Goal: Task Accomplishment & Management: Use online tool/utility

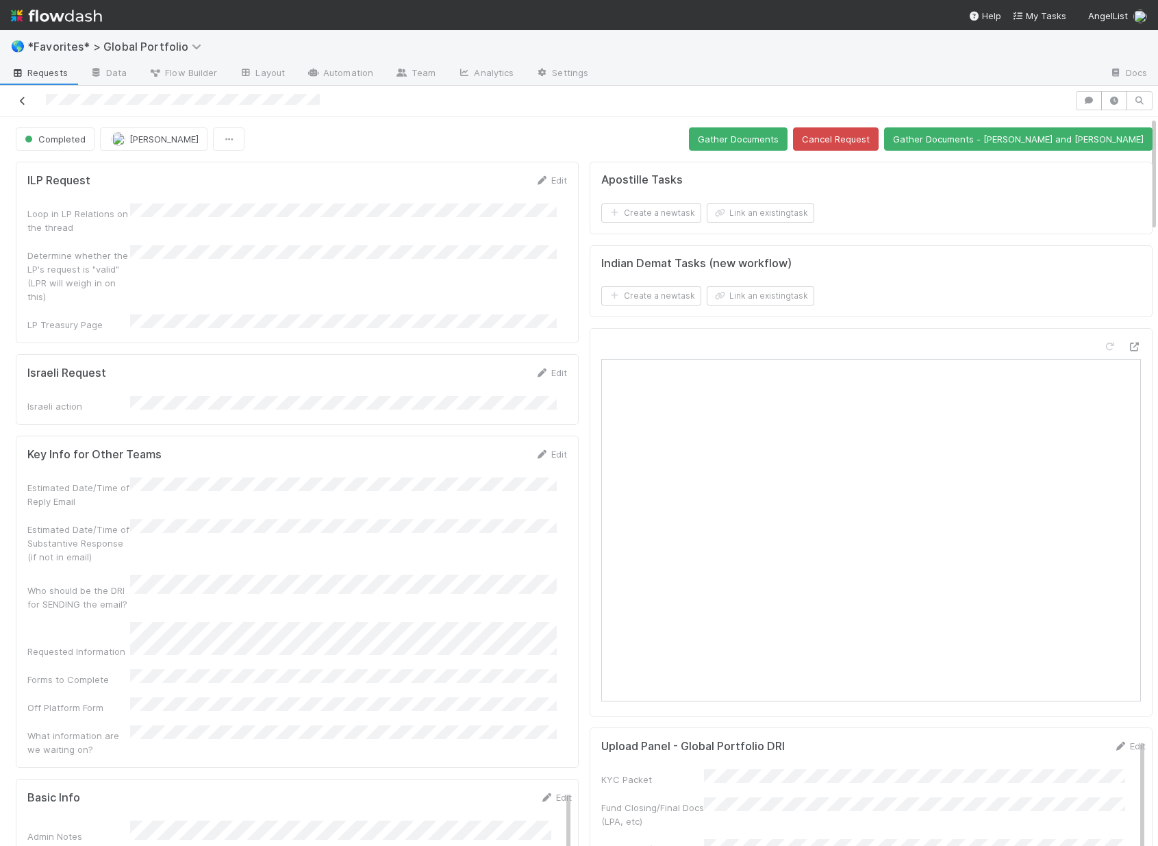
click at [25, 101] on icon at bounding box center [23, 101] width 14 height 9
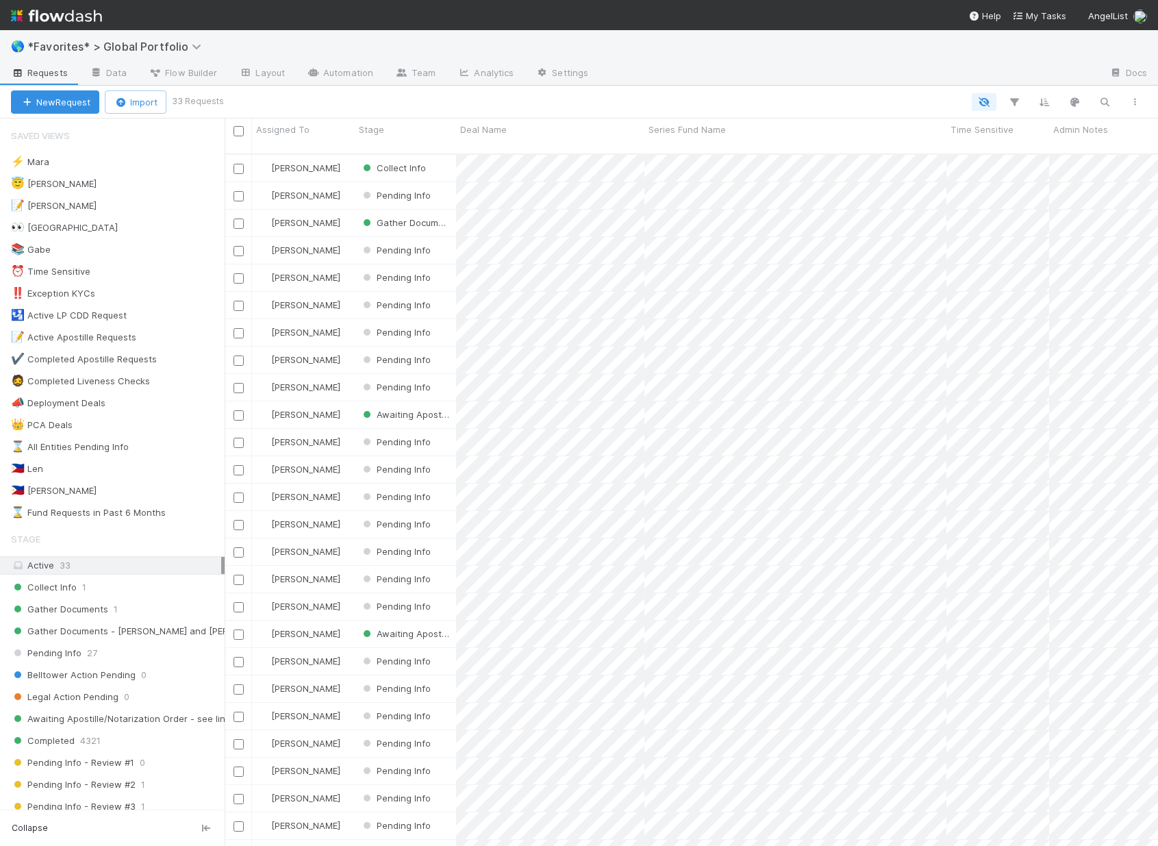
scroll to position [693, 923]
click at [75, 588] on div "Collect Info 1" at bounding box center [118, 587] width 214 height 17
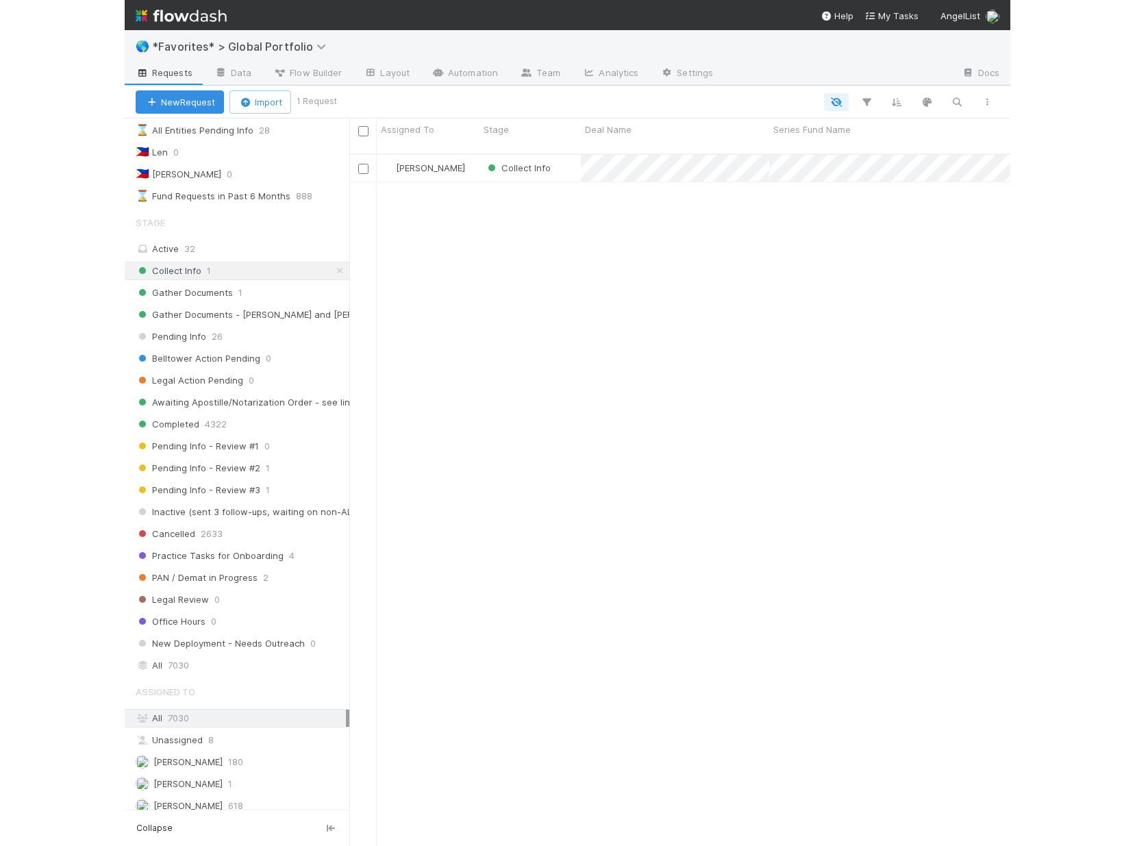
scroll to position [479, 0]
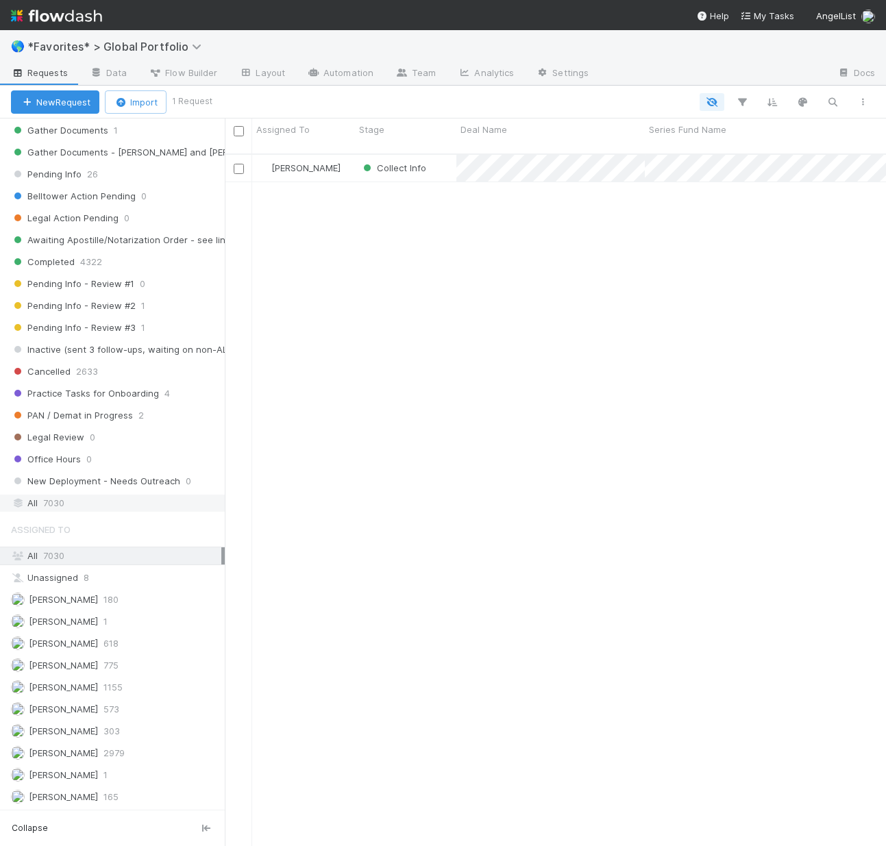
click at [79, 501] on div "All 7030" at bounding box center [116, 503] width 210 height 17
click at [742, 102] on icon "button" at bounding box center [742, 102] width 14 height 12
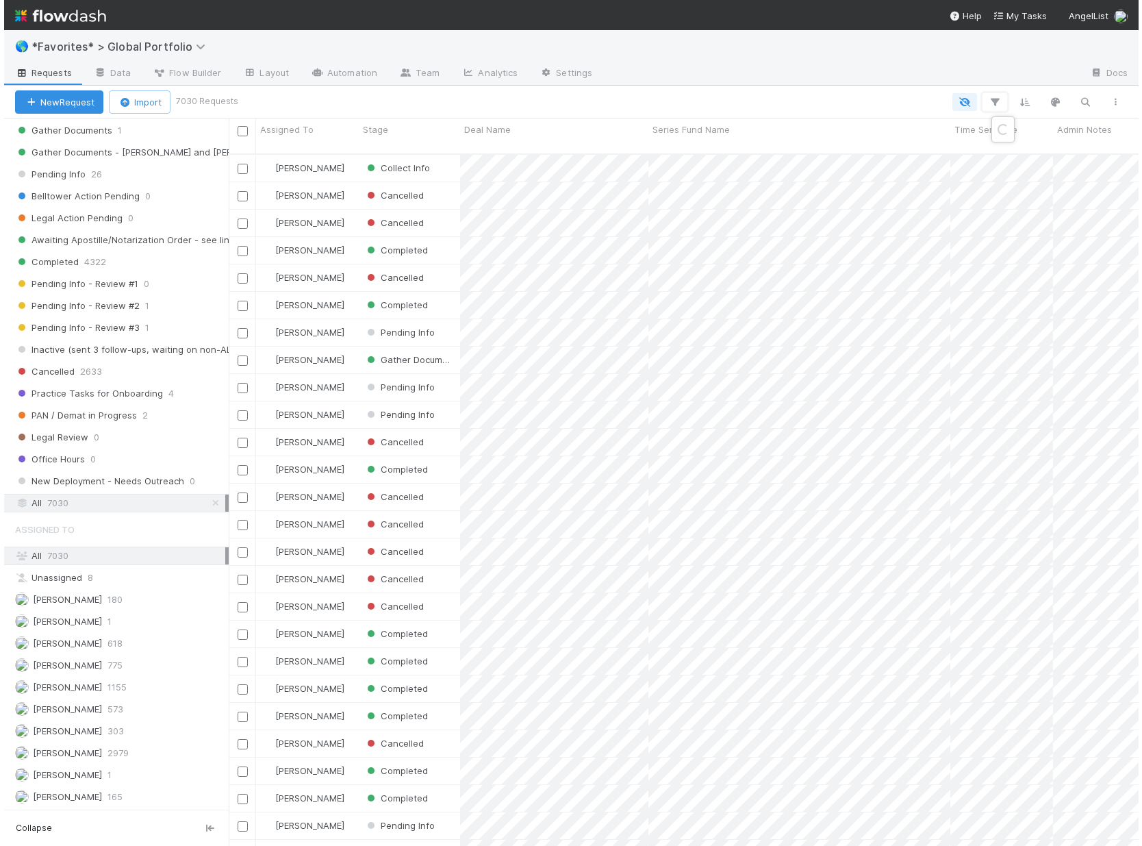
scroll to position [11, 11]
click at [859, 139] on button "Add Filter" at bounding box center [788, 144] width 411 height 20
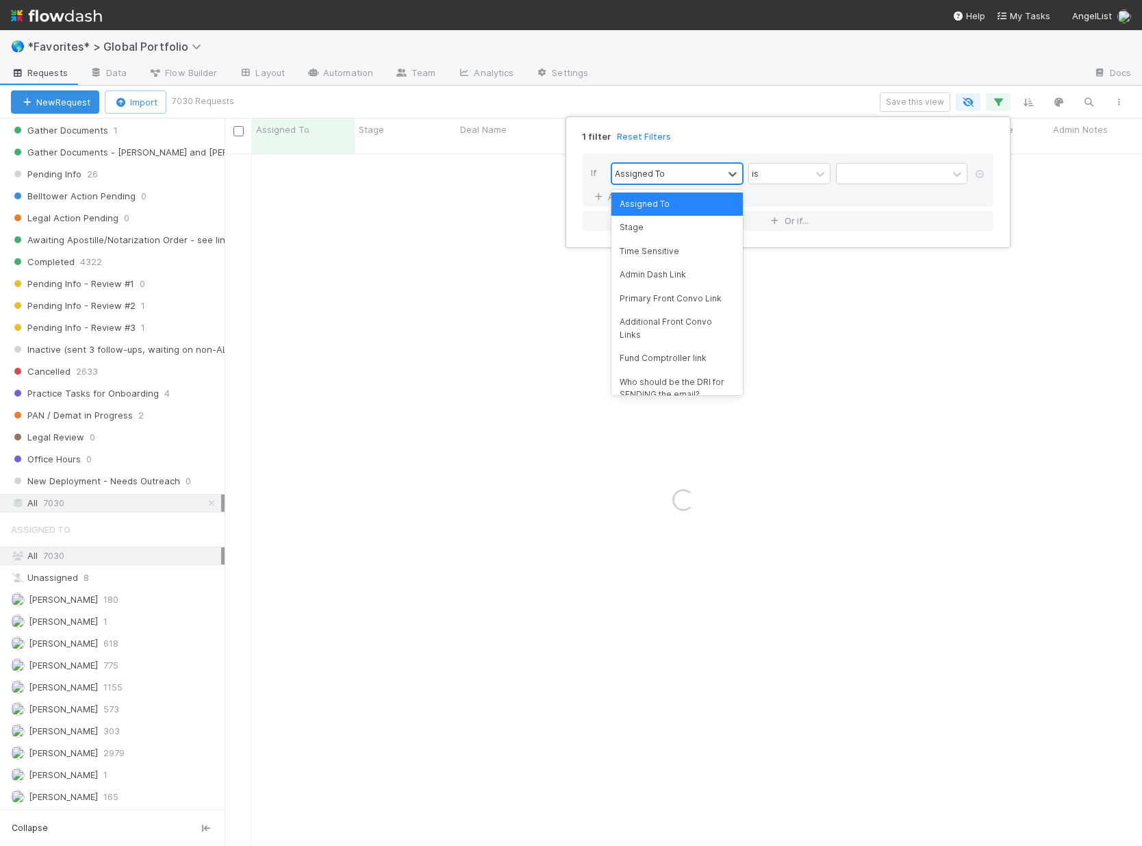
click at [673, 169] on div "Assigned To" at bounding box center [667, 174] width 111 height 20
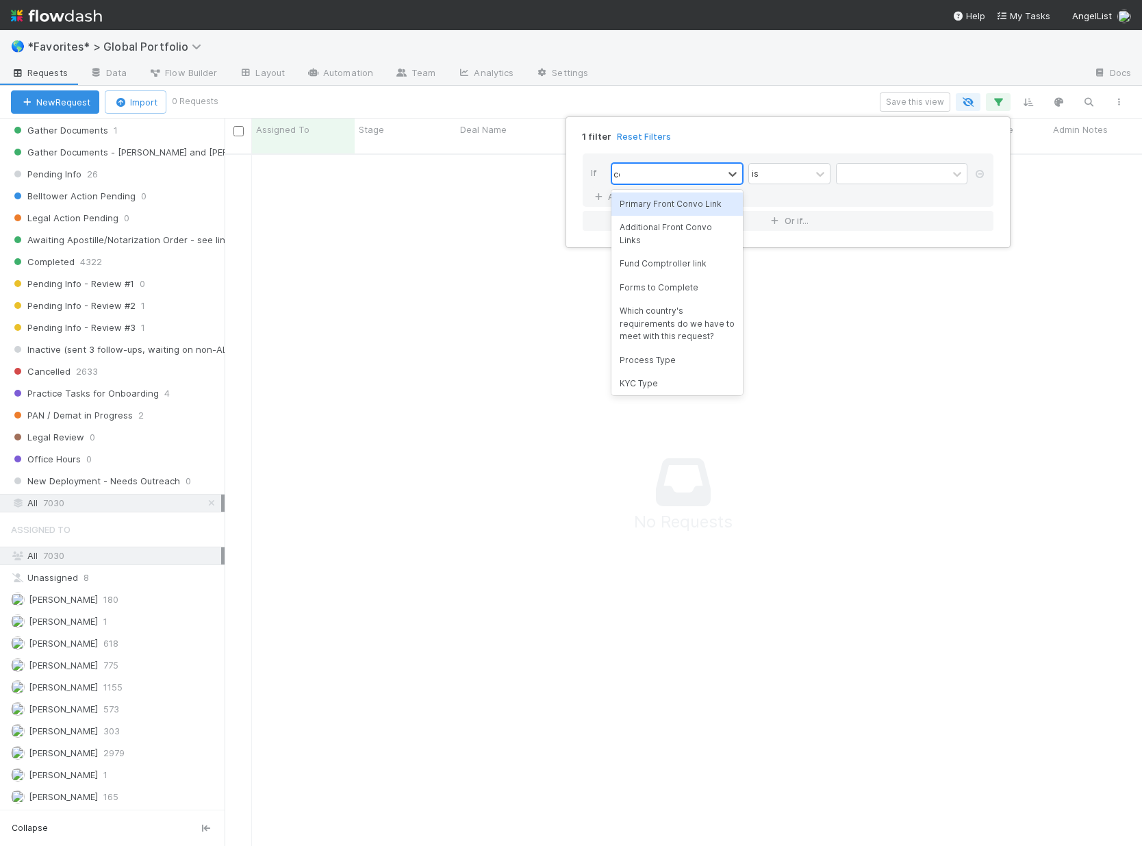
scroll to position [683, 907]
type input "country"
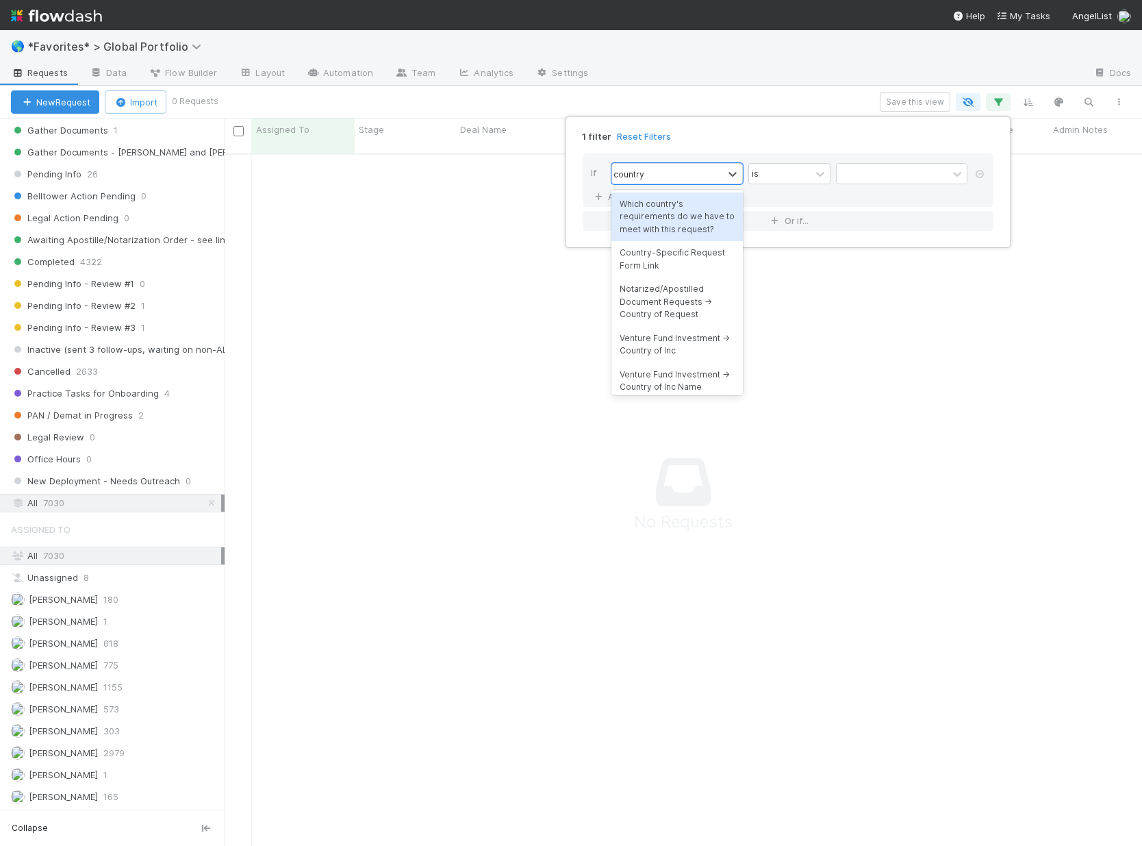
click at [717, 207] on div "Which country's requirements do we have to meet with this request?" at bounding box center [678, 216] width 132 height 49
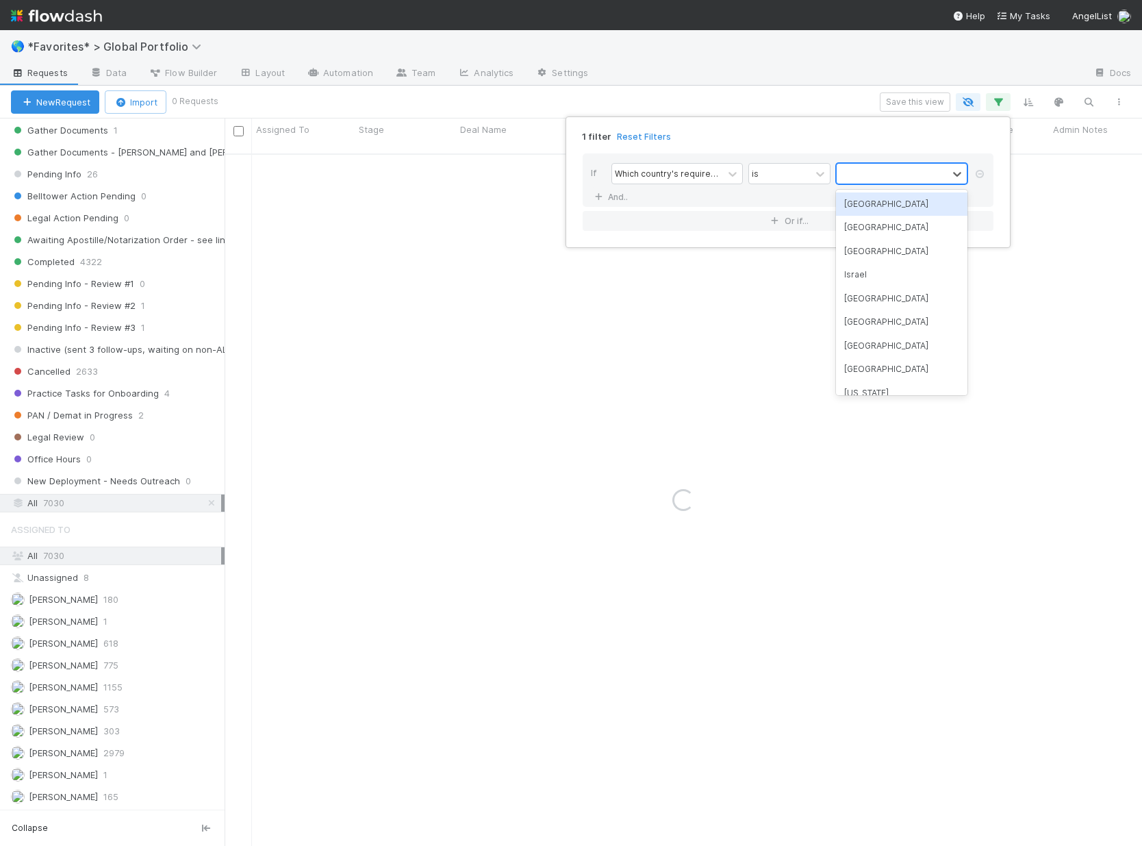
click at [894, 173] on div at bounding box center [892, 174] width 111 height 20
type input "india"
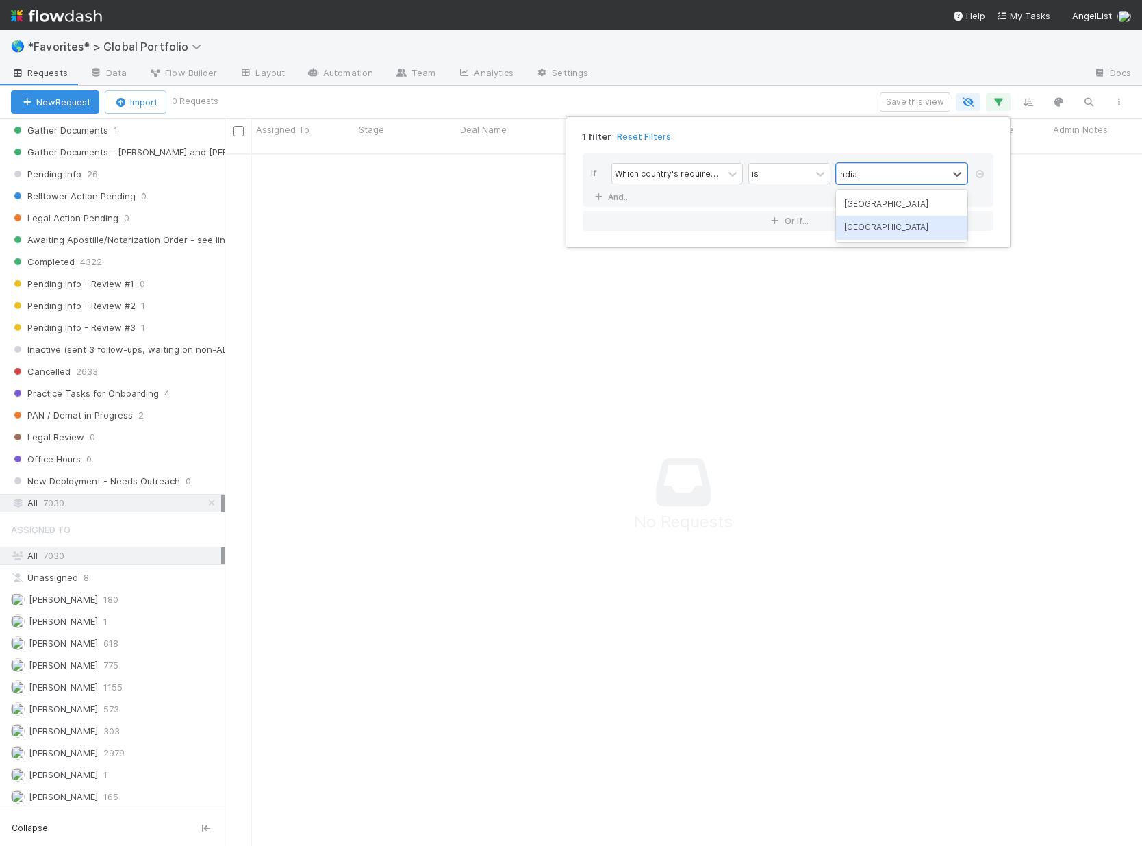
click at [934, 223] on div "India" at bounding box center [902, 227] width 132 height 23
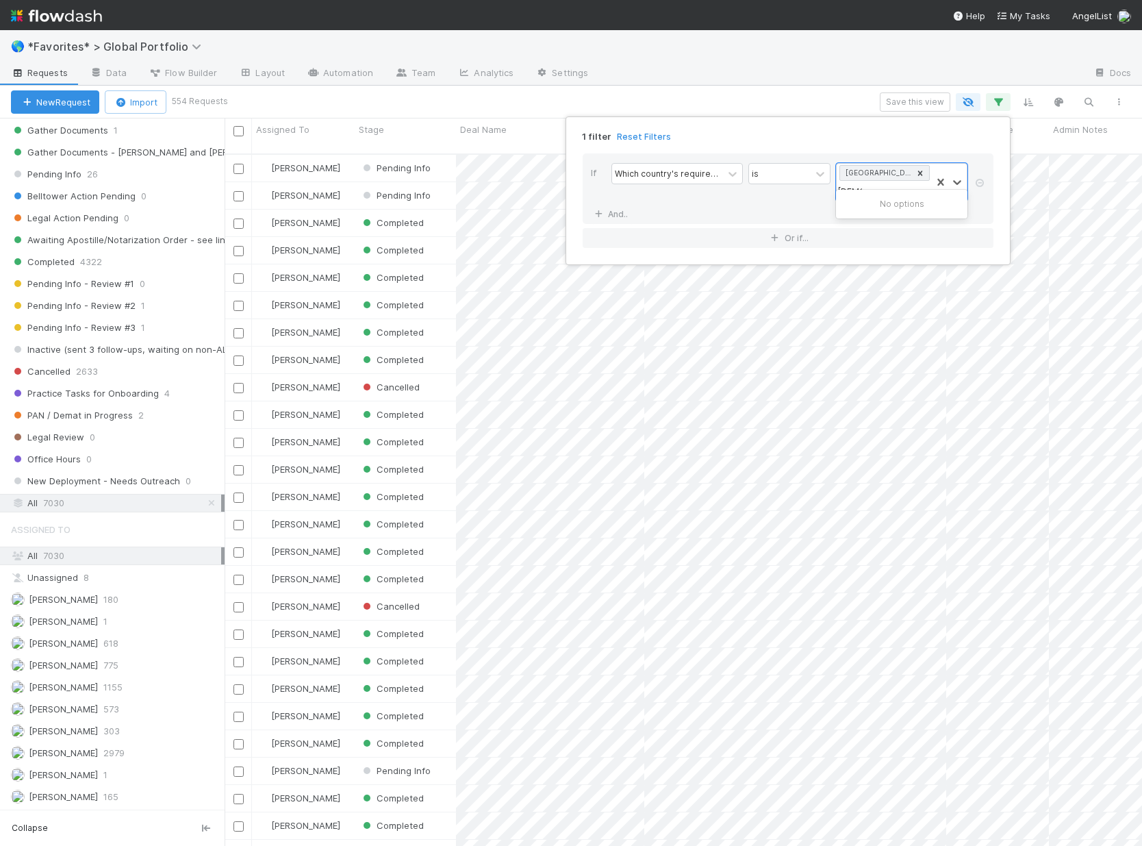
type input "israel"
click at [918, 208] on div "Israel" at bounding box center [902, 203] width 132 height 23
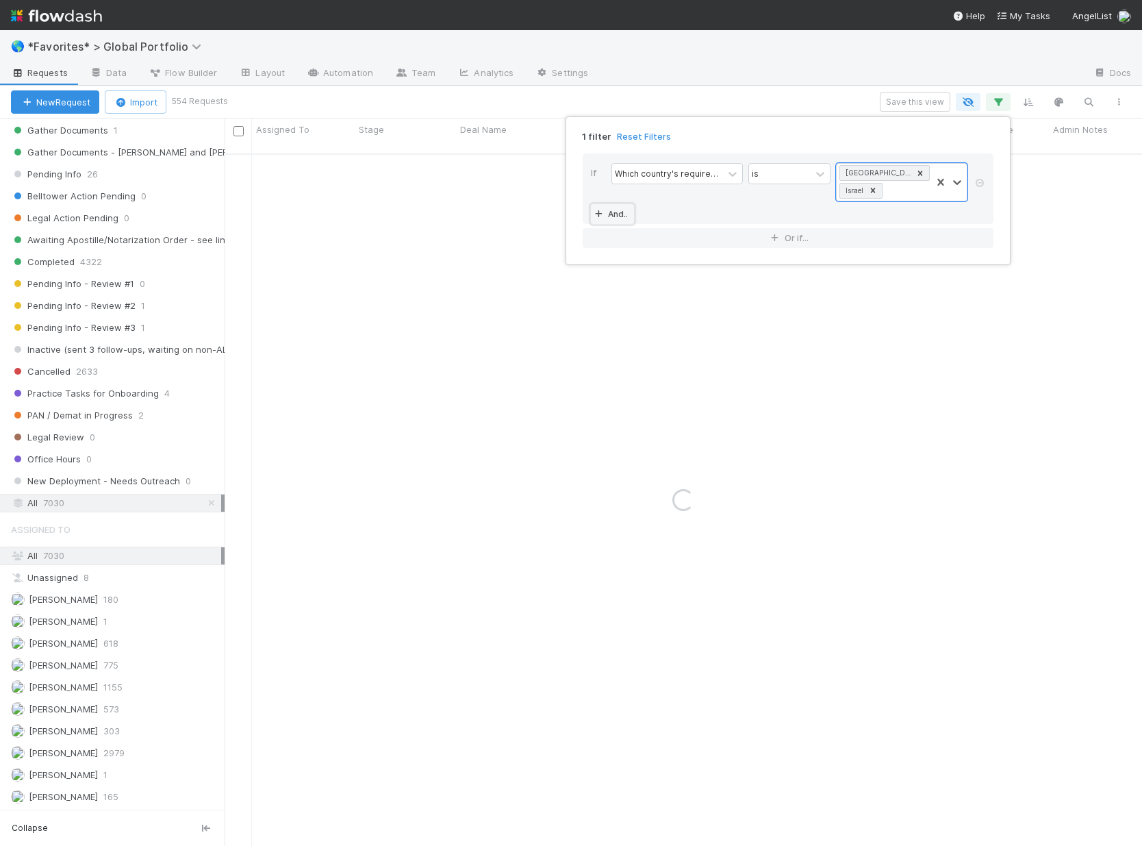
click at [611, 204] on link "And.." at bounding box center [612, 214] width 43 height 20
click at [640, 208] on div "Assigned To" at bounding box center [640, 214] width 50 height 12
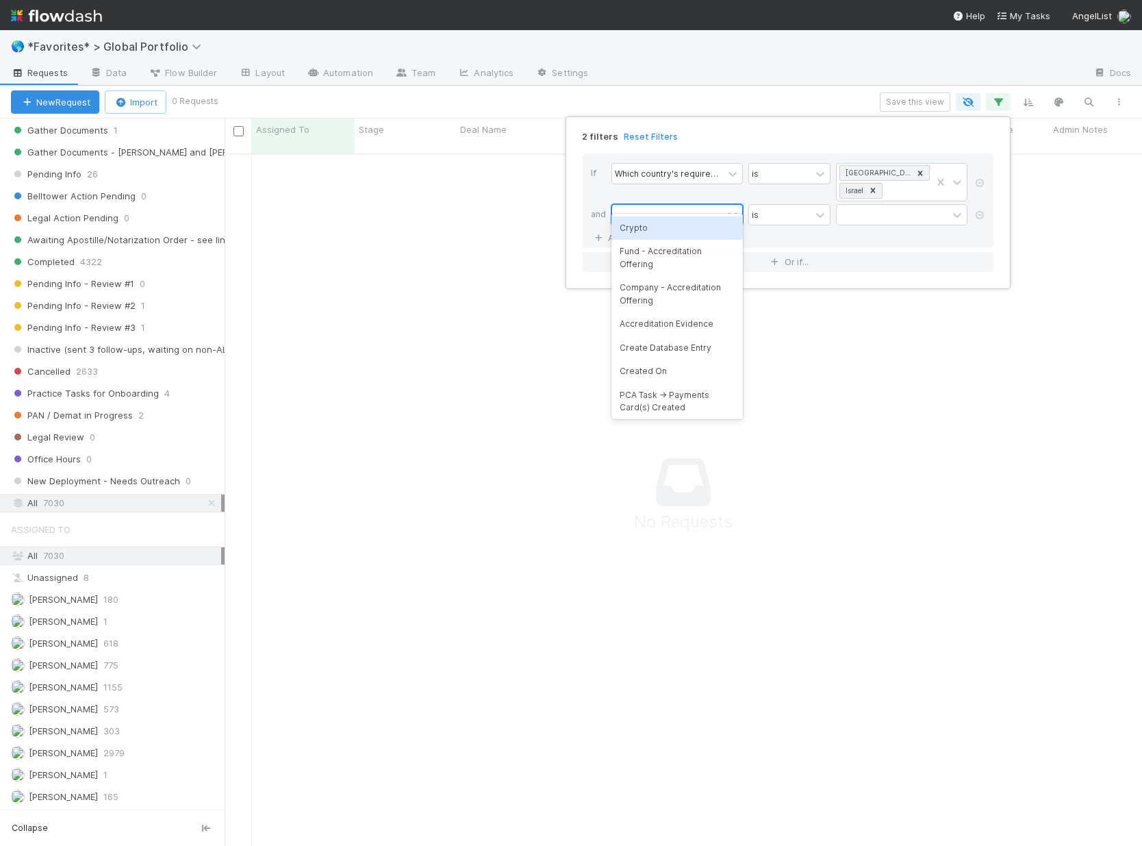
scroll to position [683, 907]
type input "created"
drag, startPoint x: 647, startPoint y: 234, endPoint x: 683, endPoint y: 216, distance: 39.8
click at [649, 234] on div "Created On" at bounding box center [678, 227] width 132 height 23
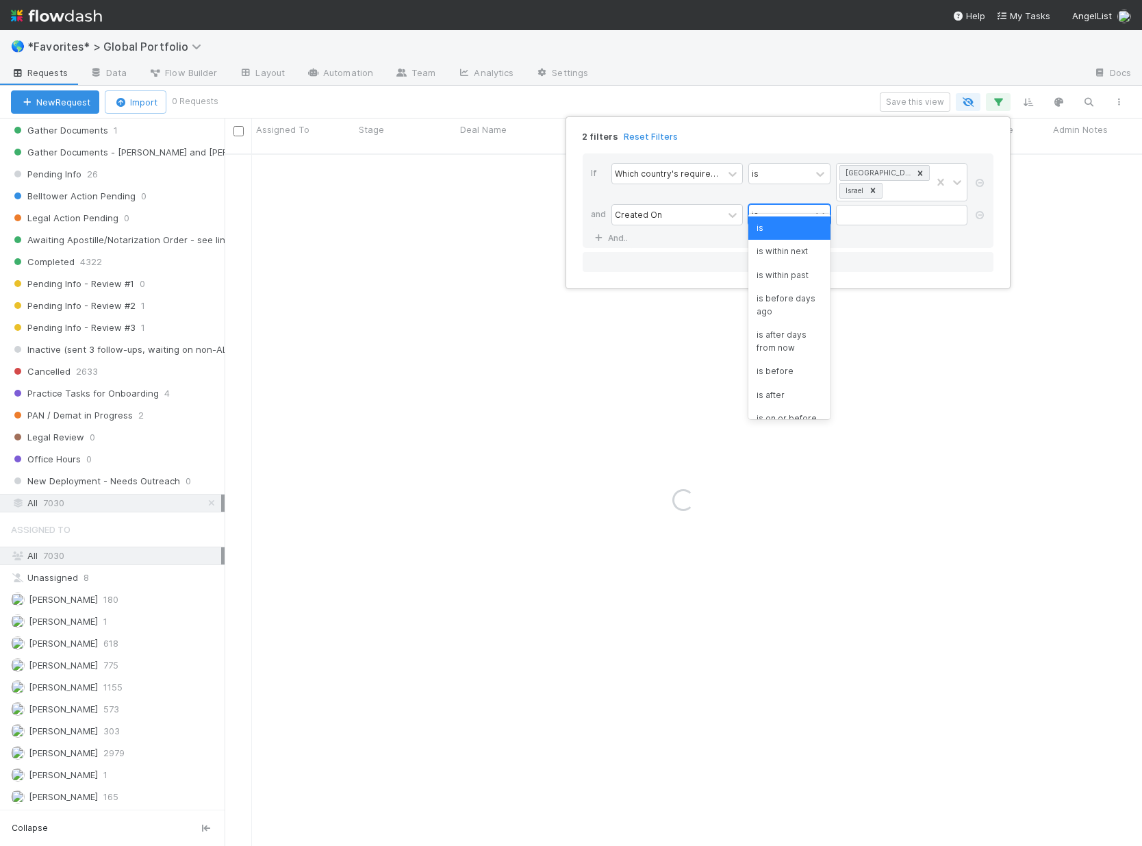
click at [786, 205] on div "is" at bounding box center [780, 215] width 62 height 20
click at [801, 271] on div "is within past" at bounding box center [790, 275] width 82 height 23
click at [938, 205] on input "text" at bounding box center [927, 215] width 27 height 21
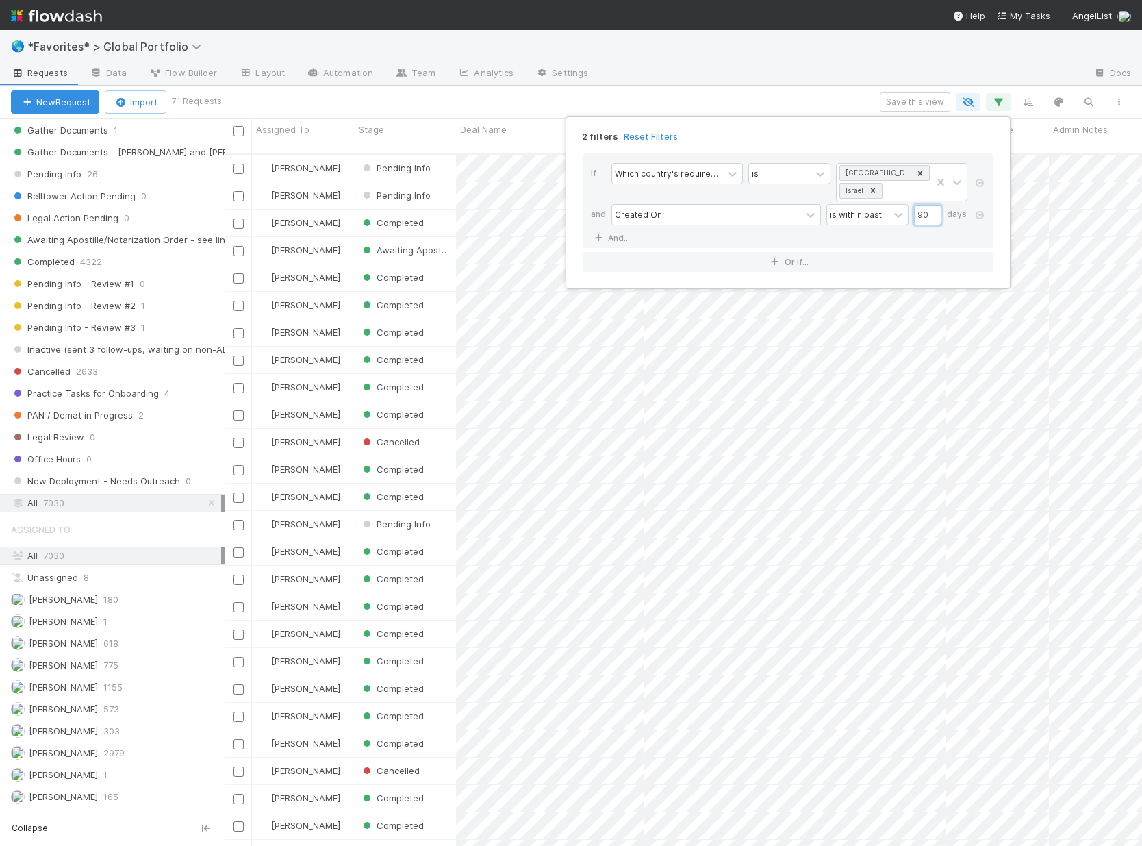
scroll to position [693, 907]
type input "90"
click at [984, 179] on icon at bounding box center [980, 183] width 14 height 8
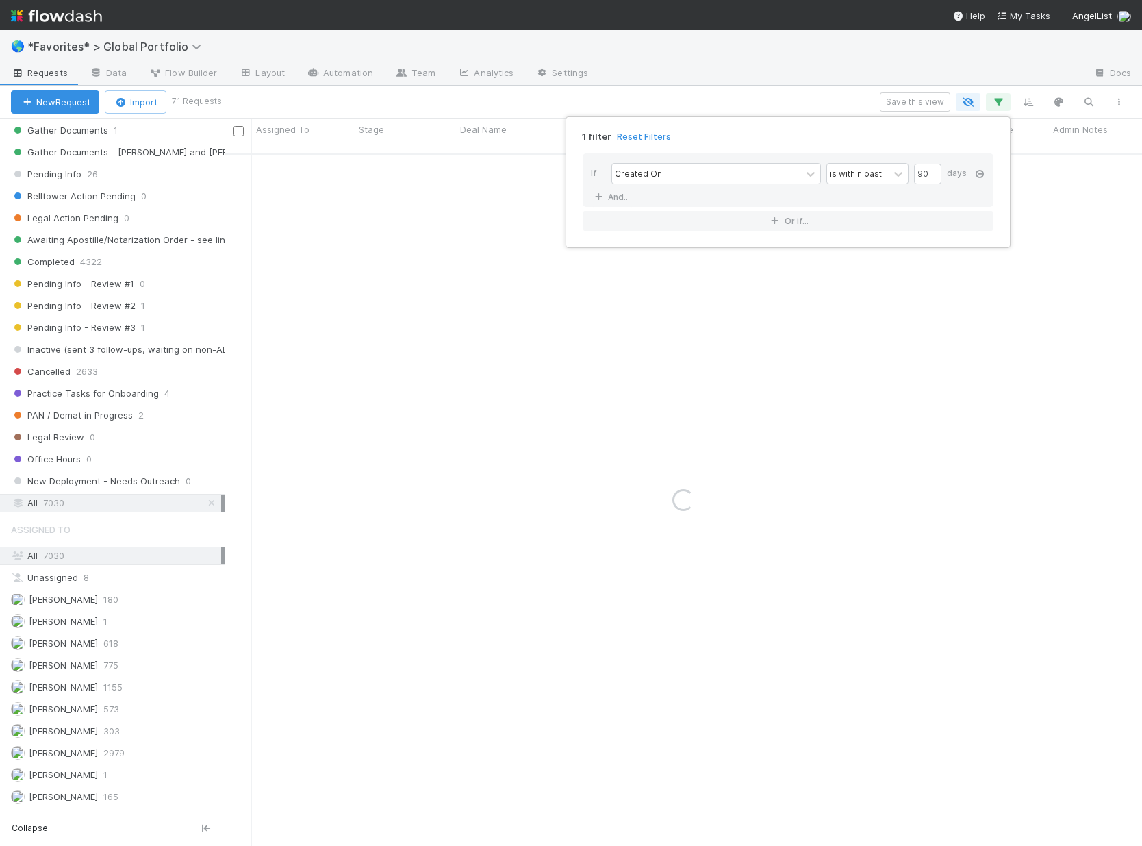
click at [984, 173] on icon at bounding box center [980, 174] width 14 height 8
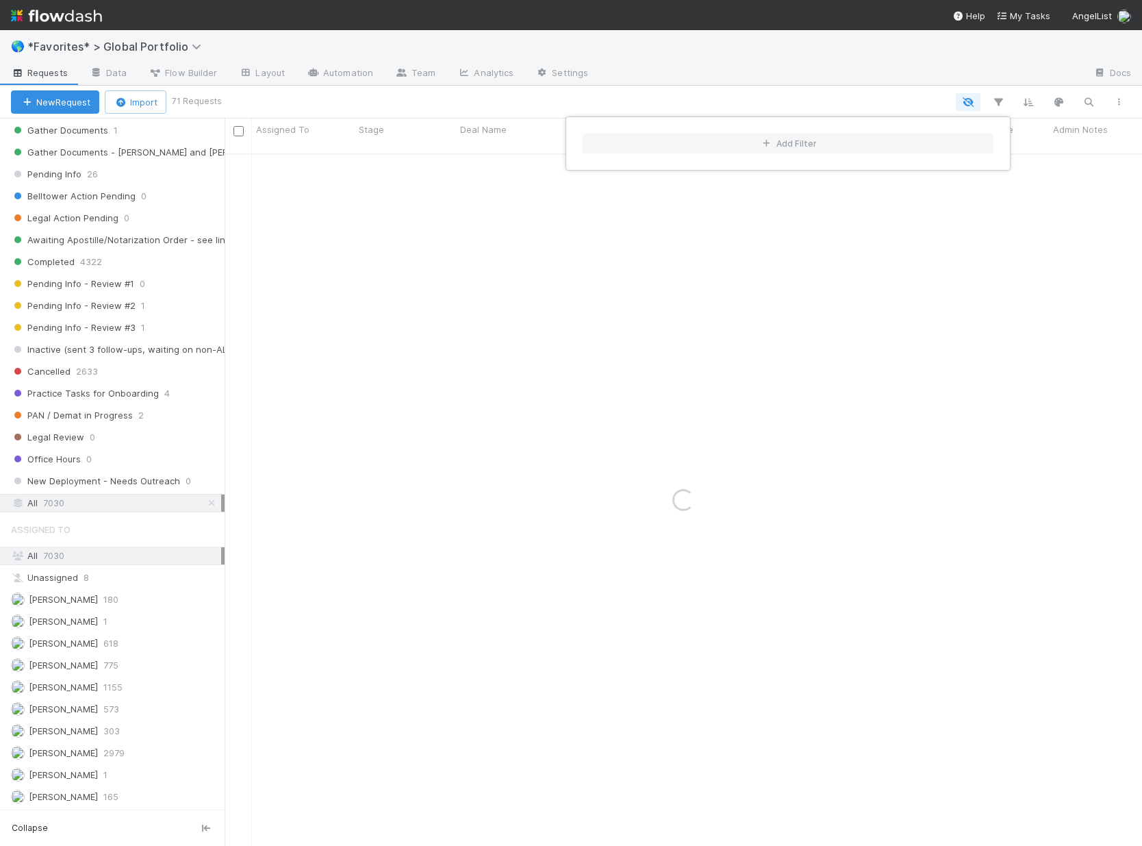
click at [475, 104] on div "Add Filter" at bounding box center [571, 423] width 1142 height 846
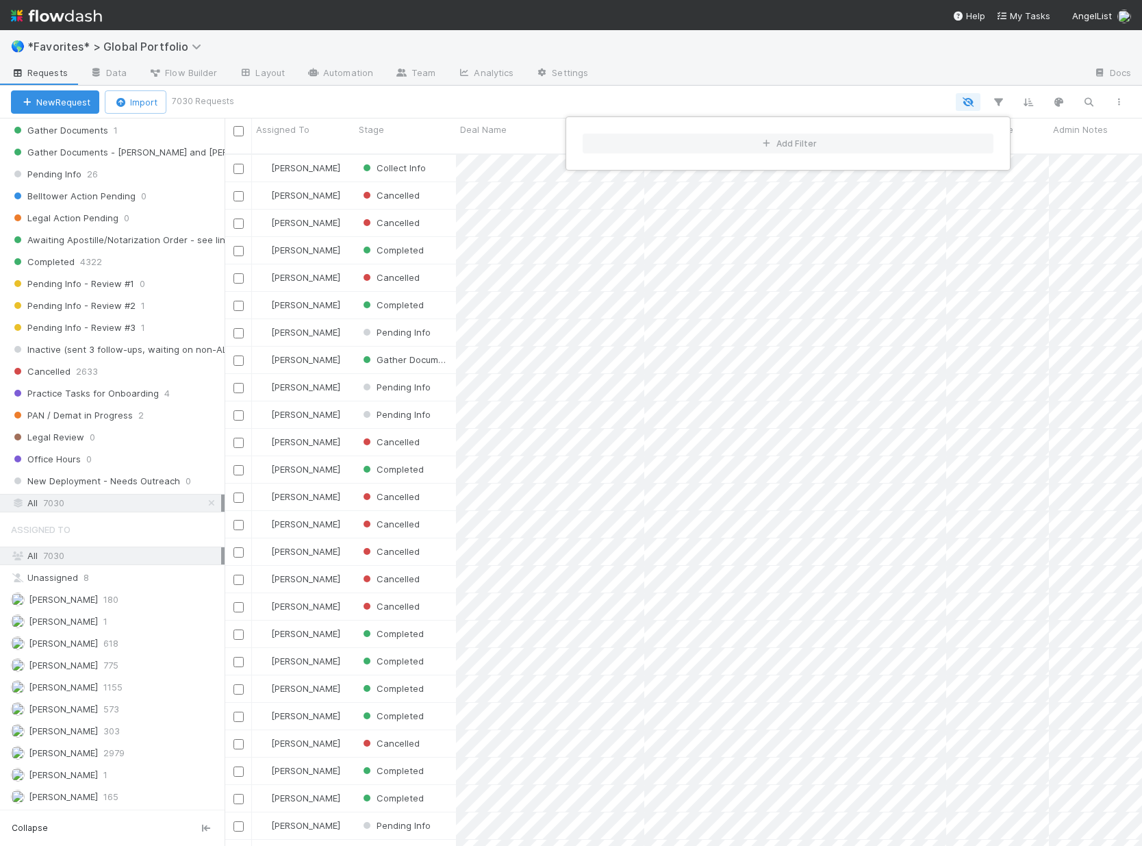
click at [79, 134] on div "Add Filter" at bounding box center [571, 423] width 1142 height 846
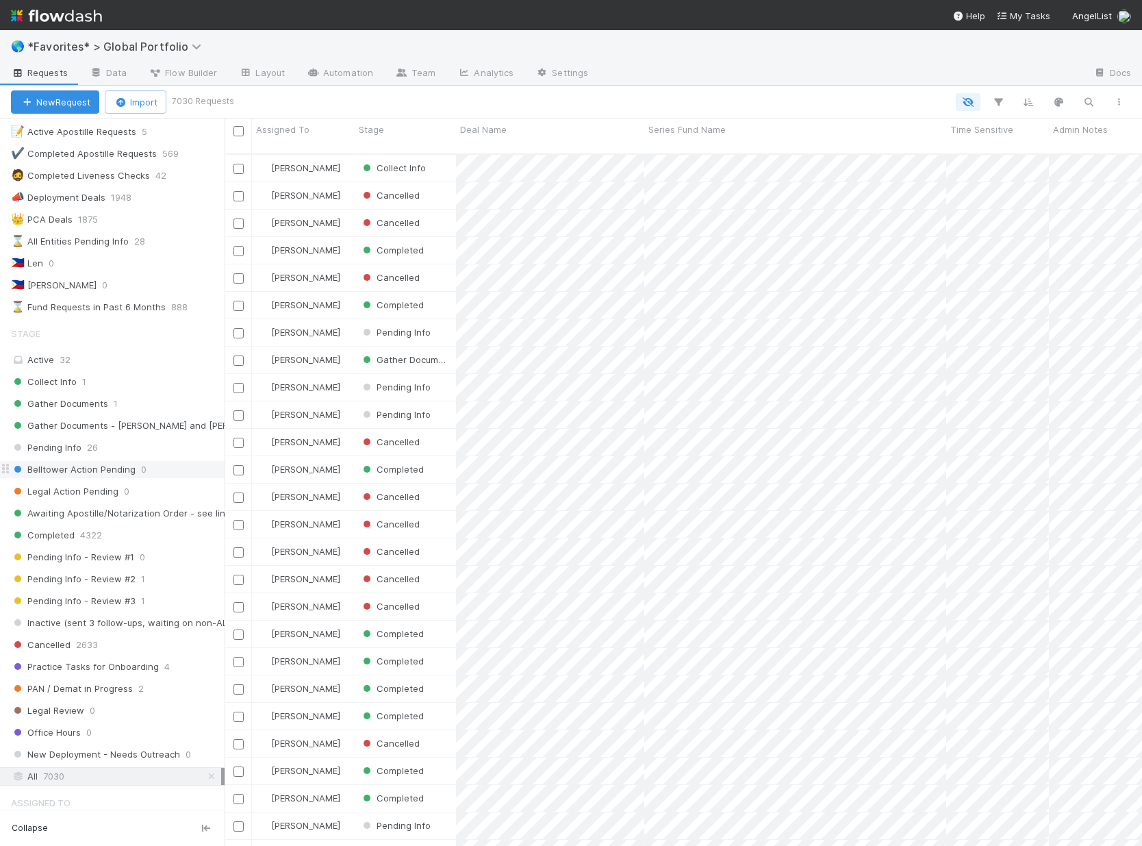
scroll to position [206, 0]
click at [73, 381] on span "Collect Info" at bounding box center [44, 381] width 66 height 17
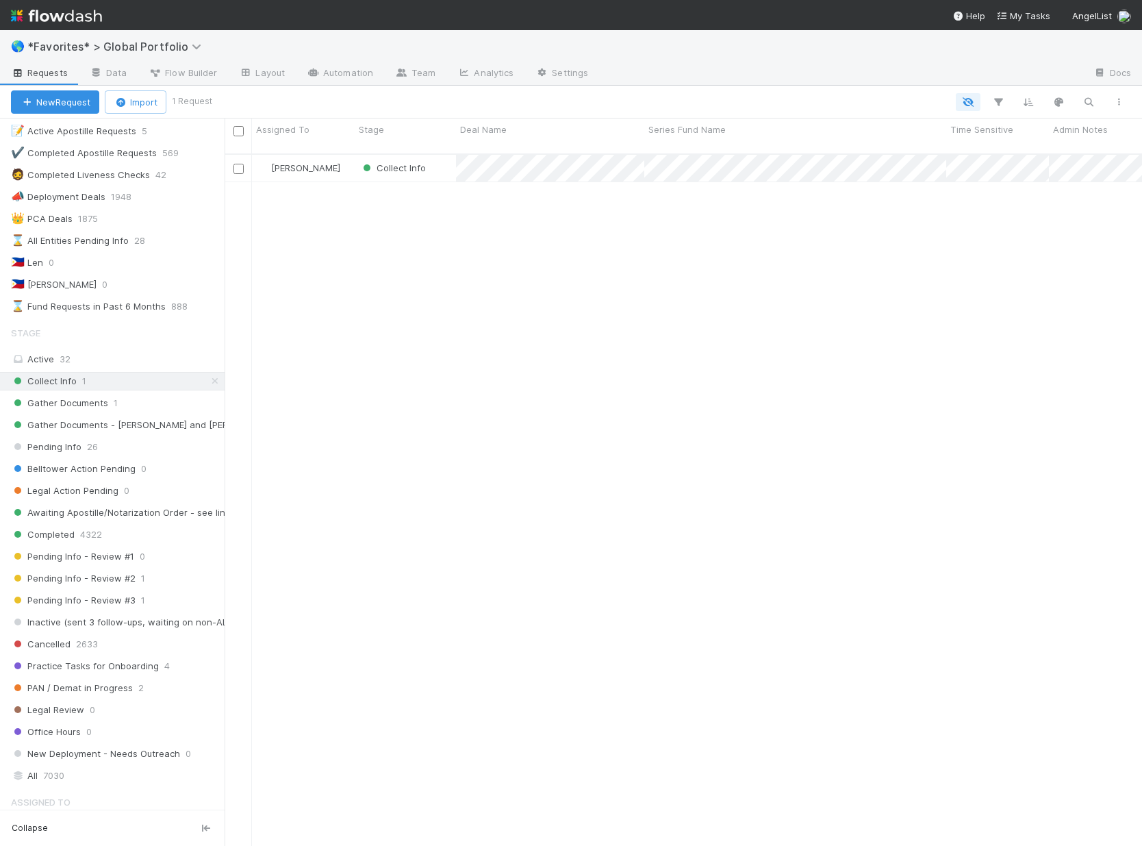
scroll to position [693, 907]
click at [119, 404] on div "Gather Documents 1" at bounding box center [118, 403] width 214 height 17
click at [208, 401] on icon at bounding box center [215, 403] width 14 height 9
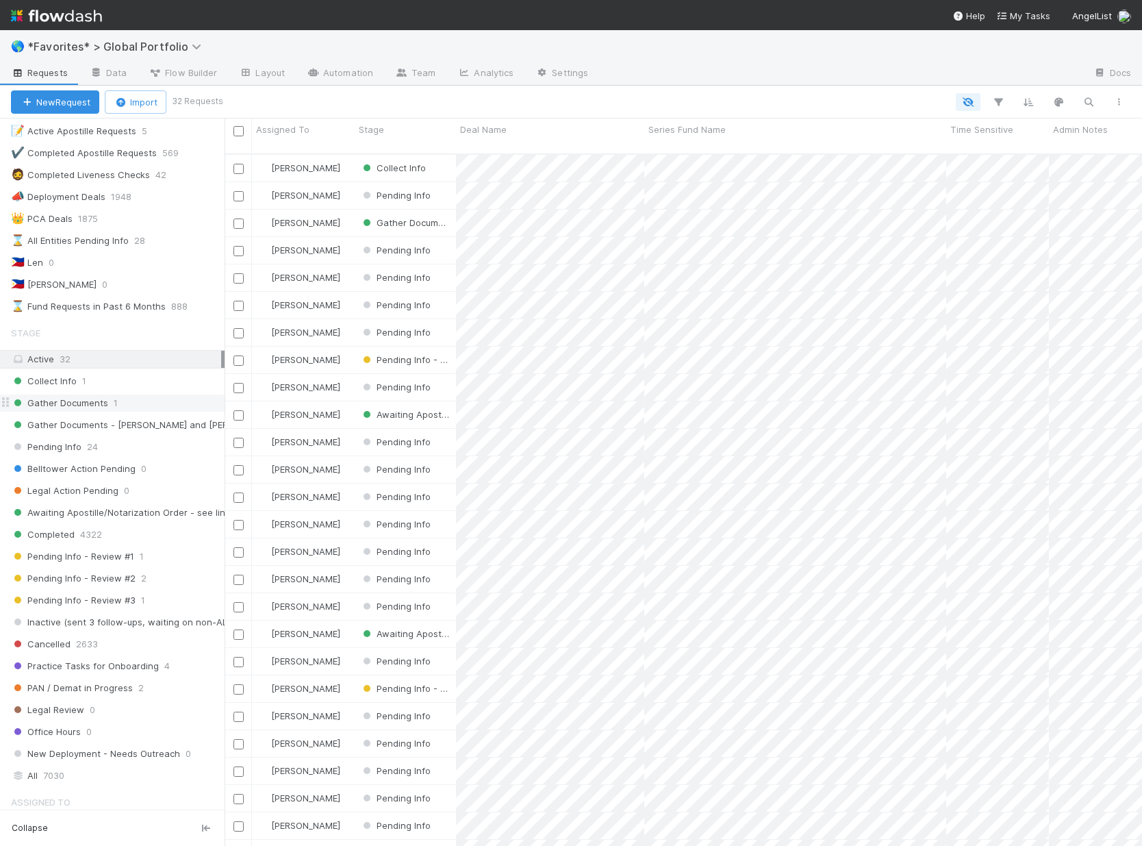
scroll to position [479, 0]
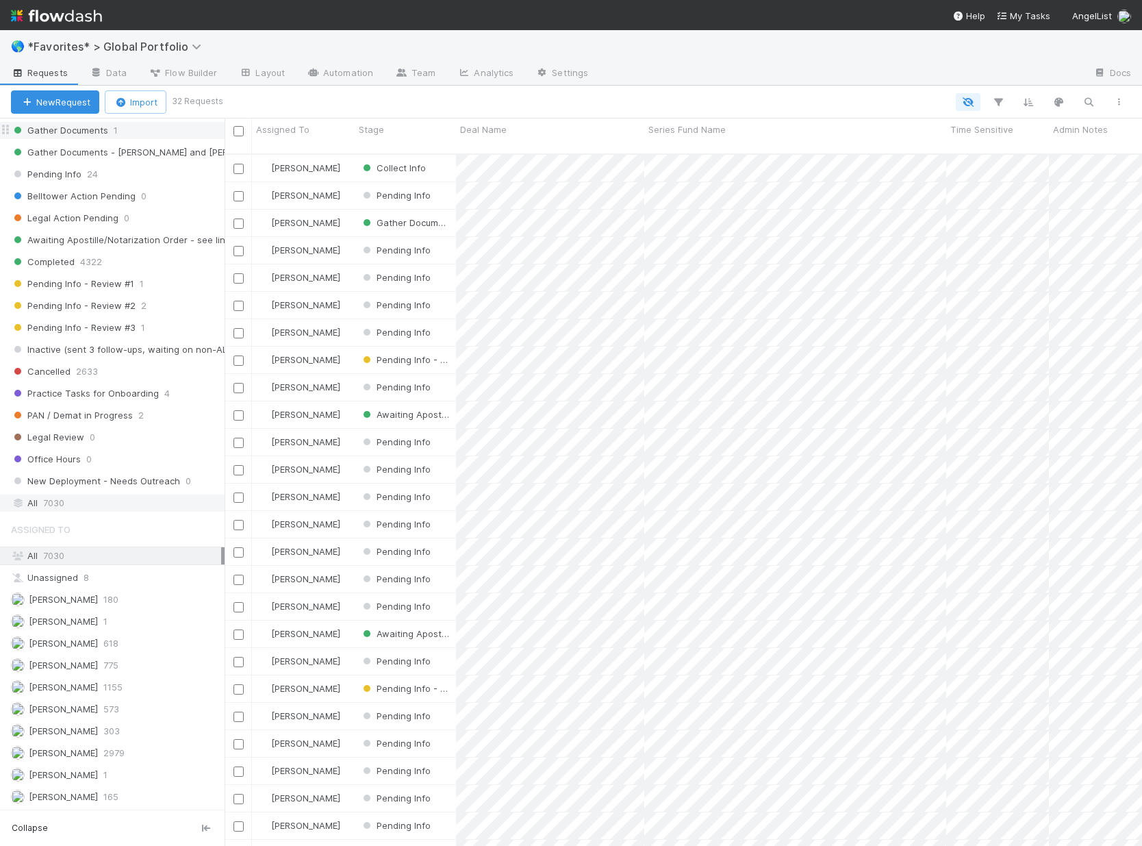
click at [71, 507] on div "All 7030" at bounding box center [116, 503] width 210 height 17
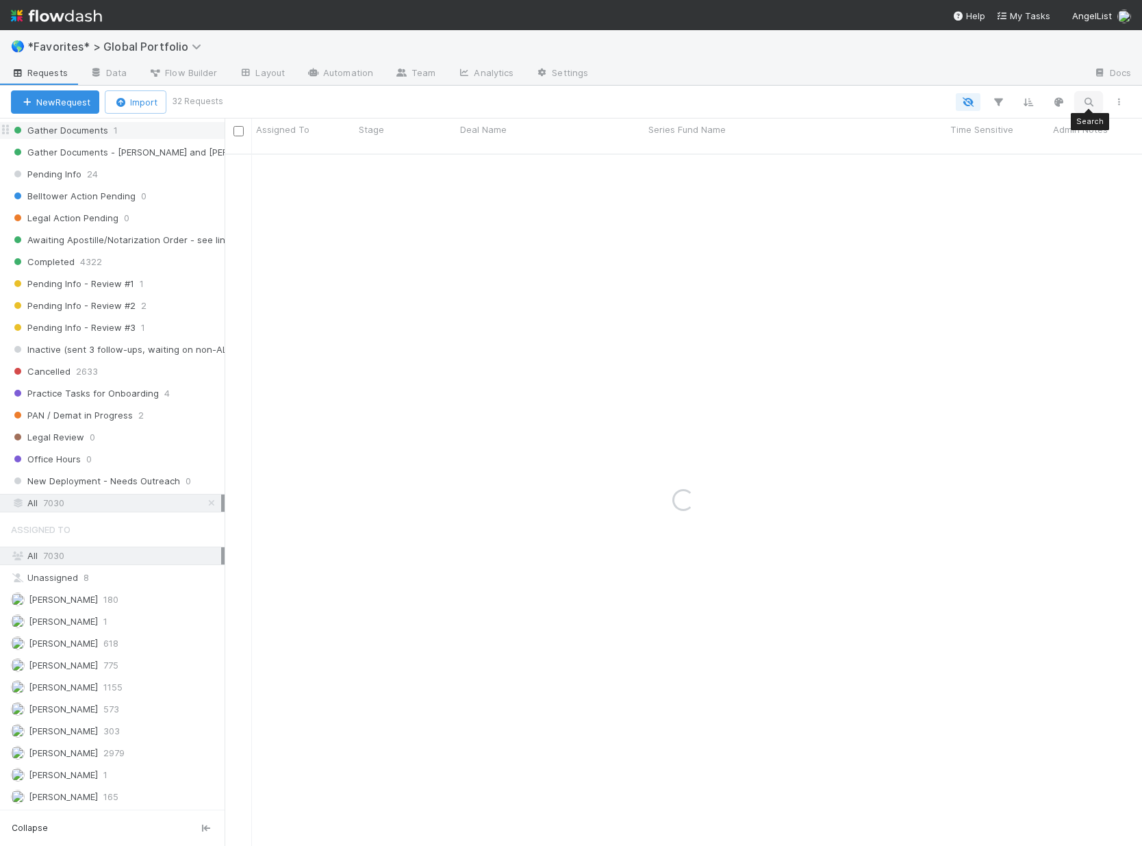
click at [1092, 103] on icon "button" at bounding box center [1089, 102] width 14 height 12
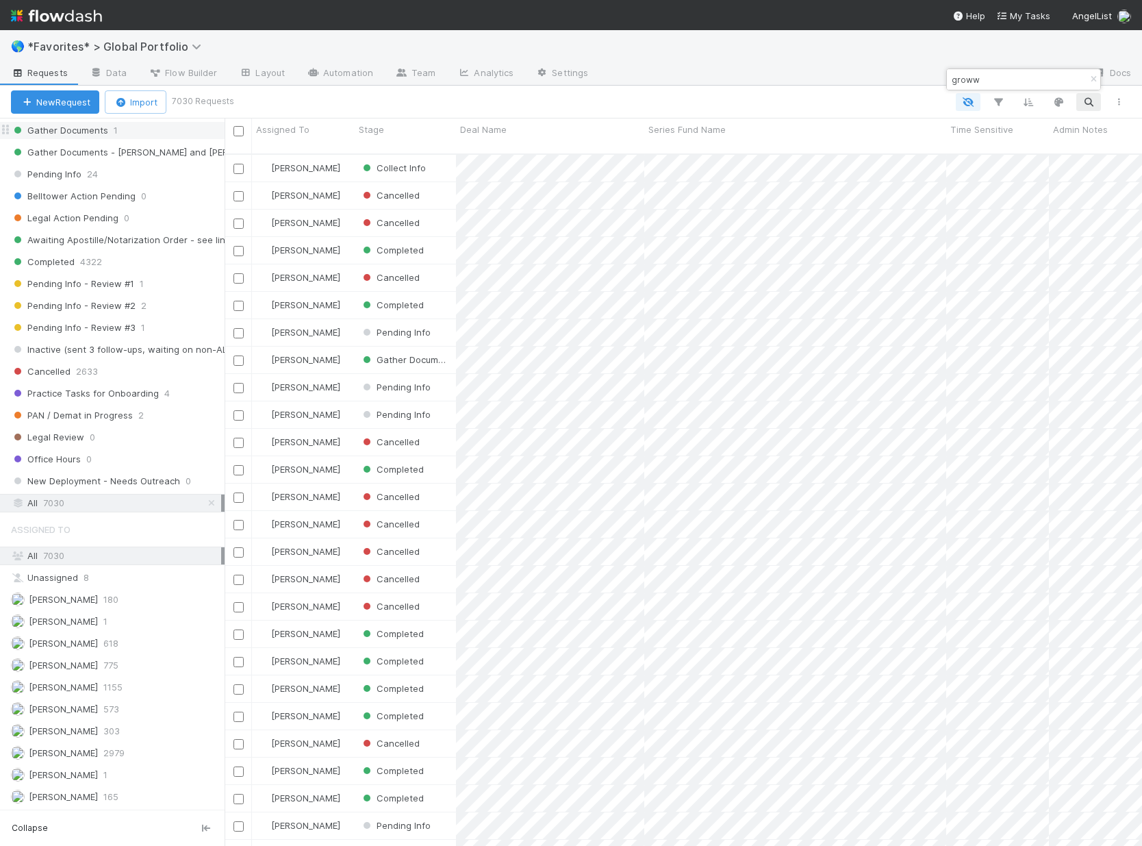
scroll to position [693, 907]
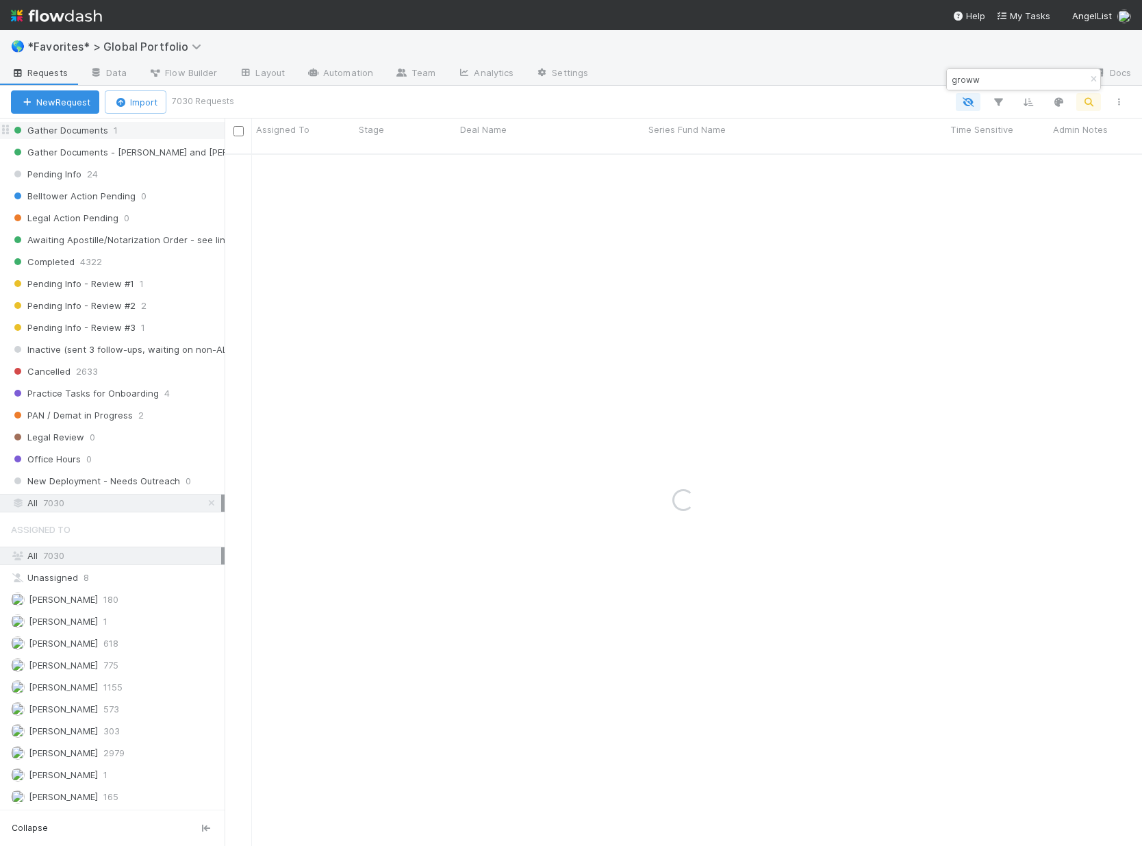
type input "groww"
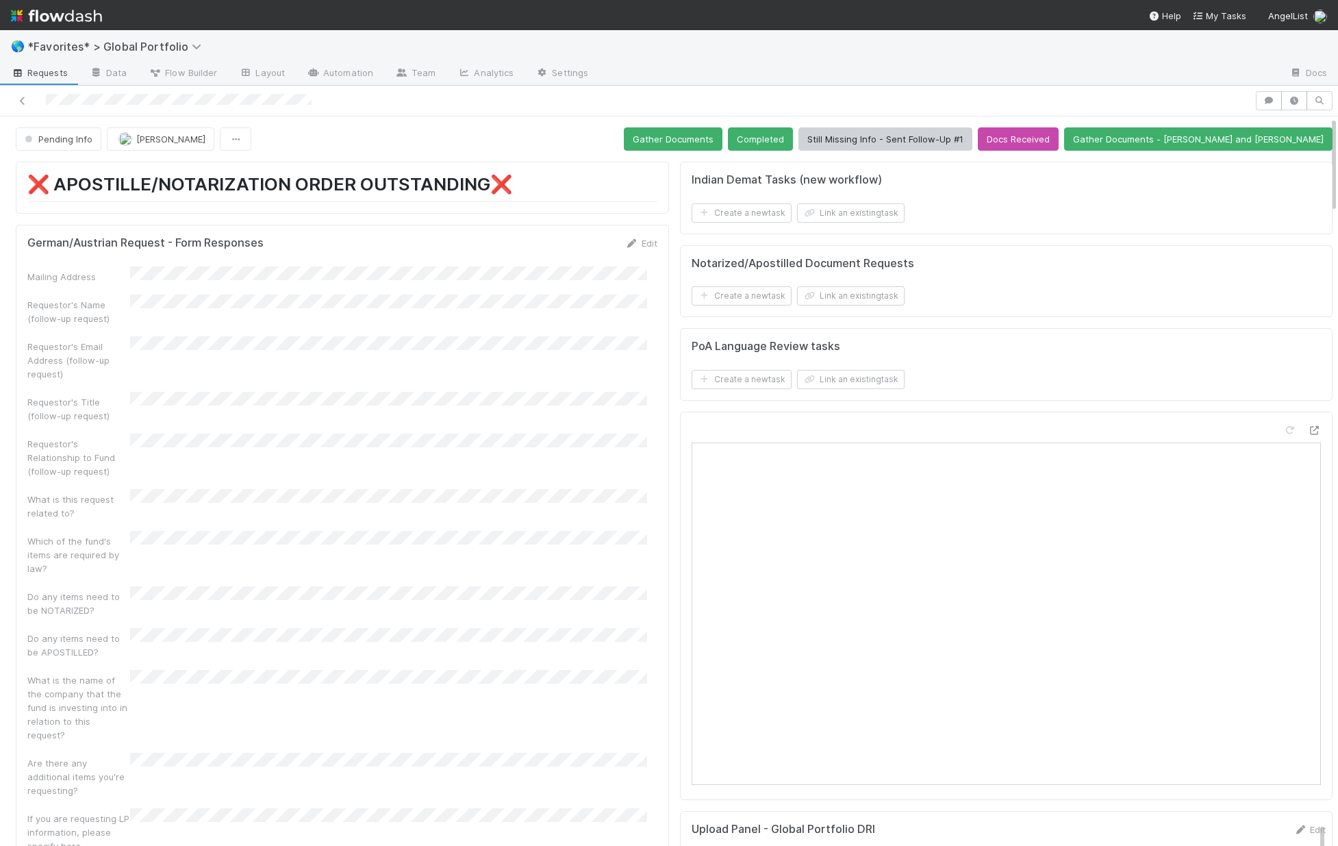
scroll to position [268, 609]
click at [69, 138] on span "Pending Info" at bounding box center [57, 139] width 71 height 11
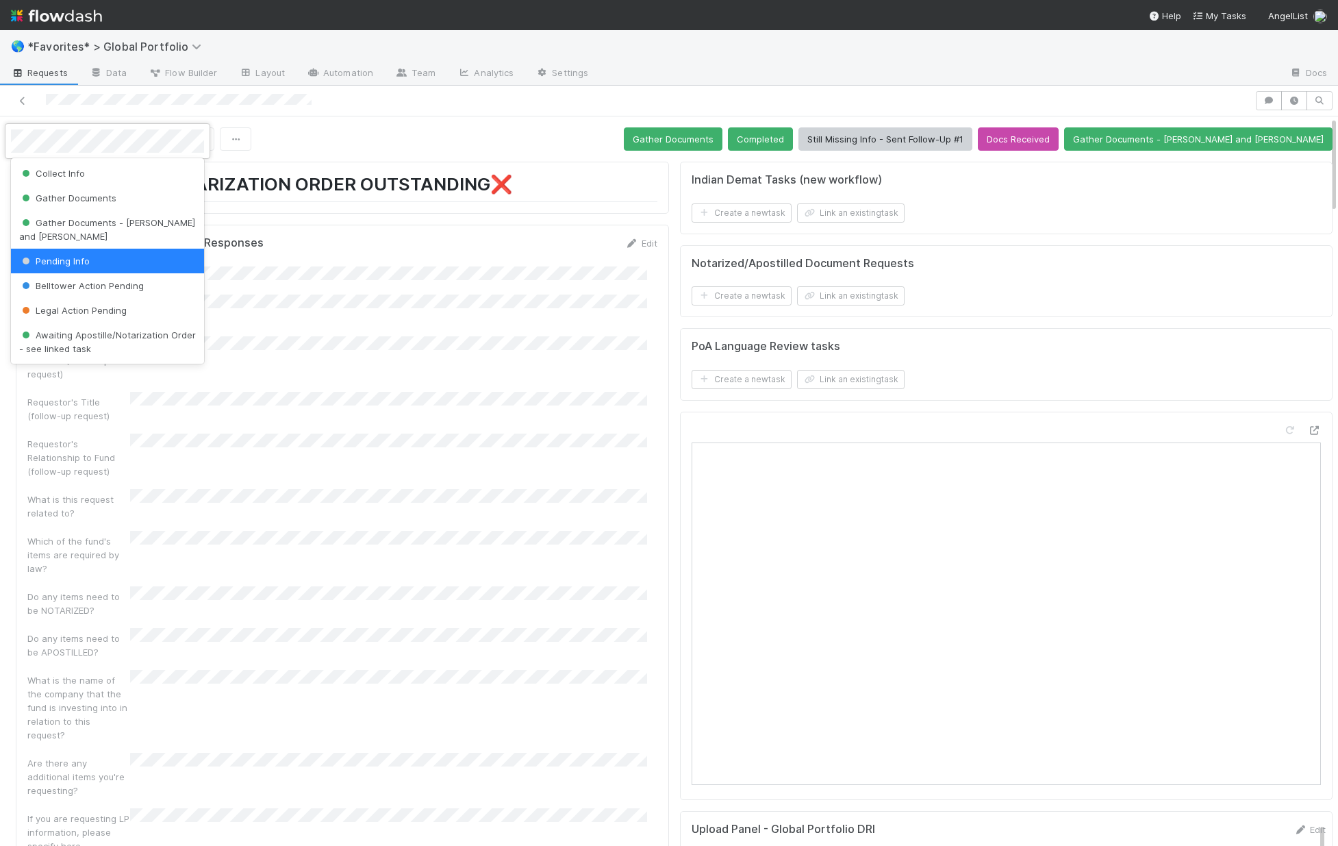
drag, startPoint x: 553, startPoint y: 151, endPoint x: 564, endPoint y: 148, distance: 11.3
click at [553, 151] on div at bounding box center [669, 423] width 1338 height 846
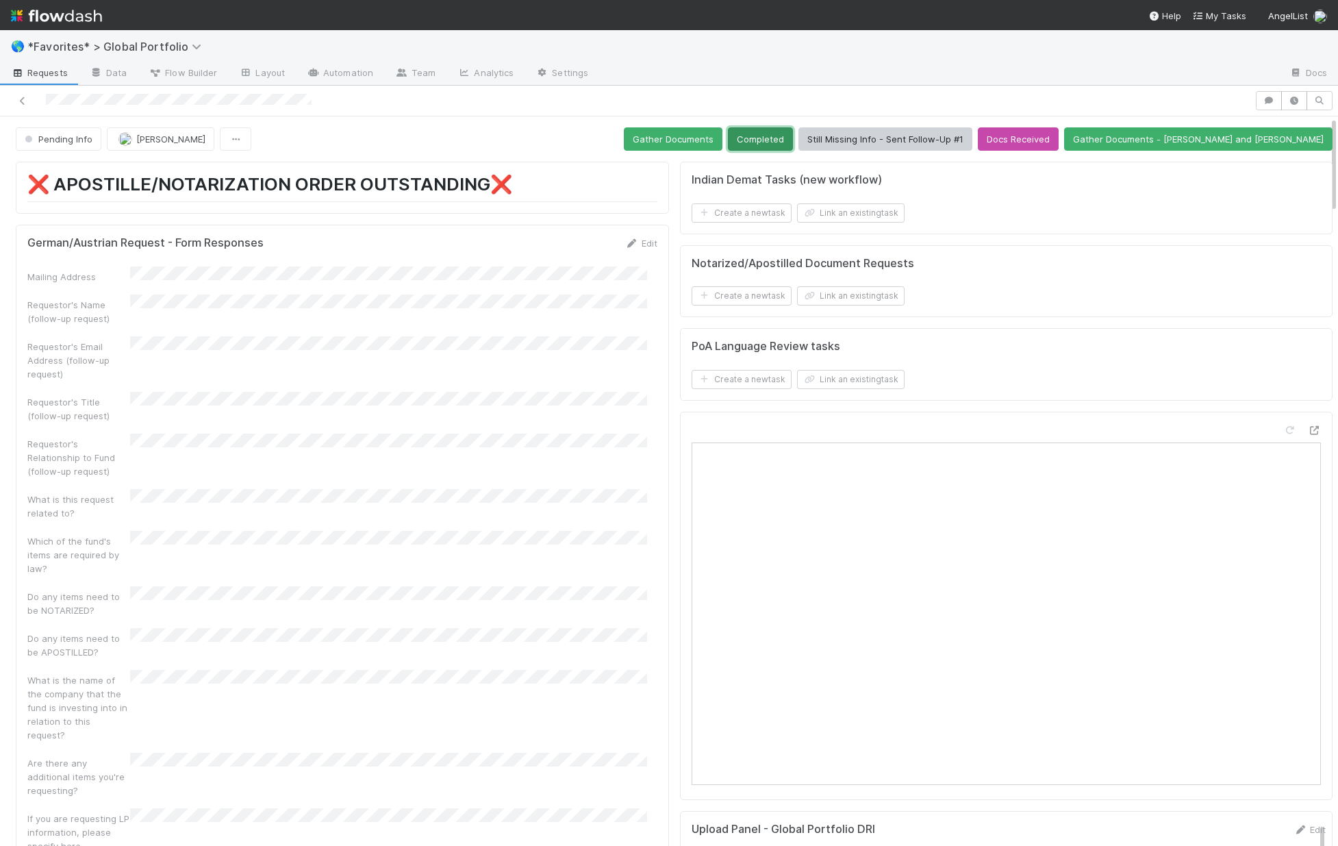
click at [793, 148] on button "Completed" at bounding box center [760, 138] width 65 height 23
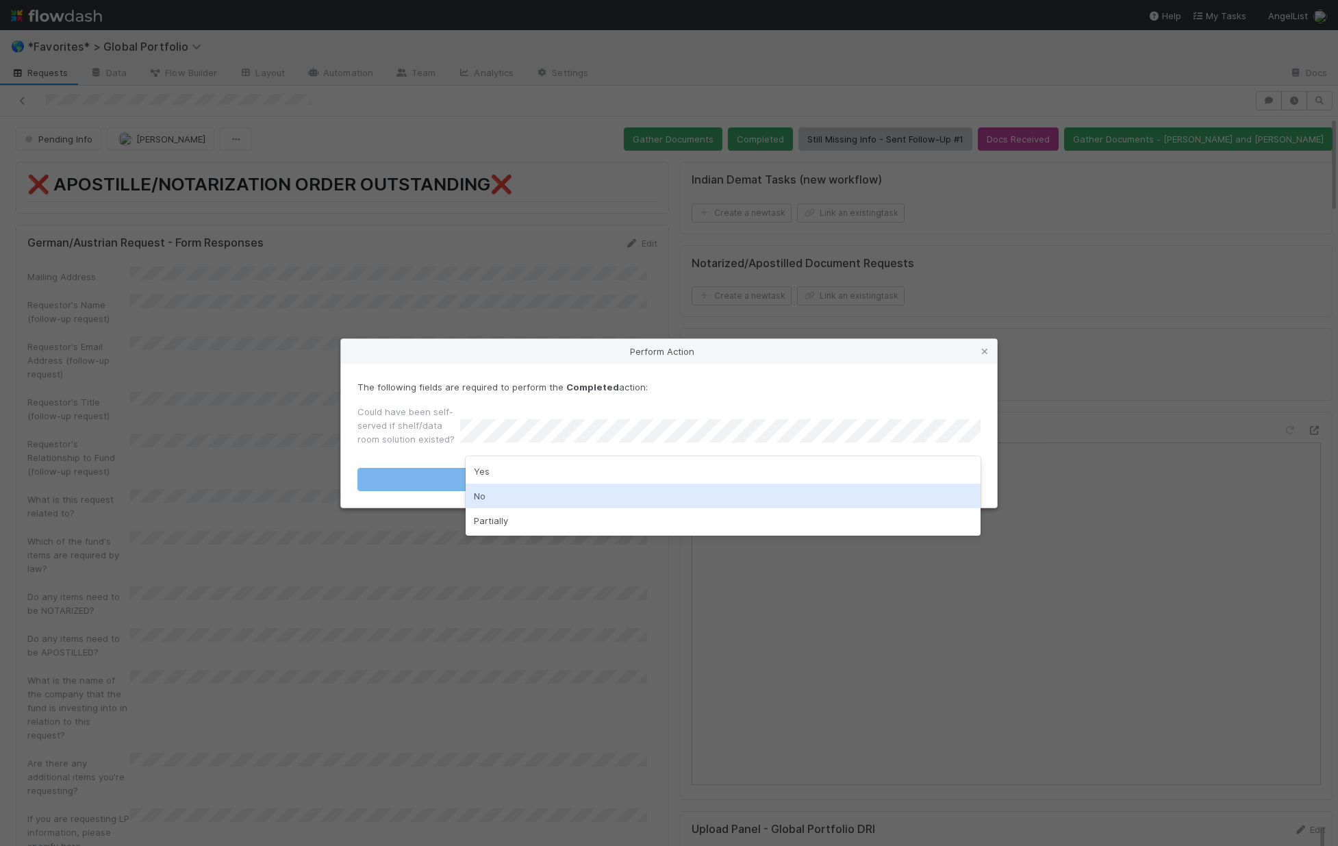
click at [510, 488] on div "No" at bounding box center [723, 496] width 515 height 25
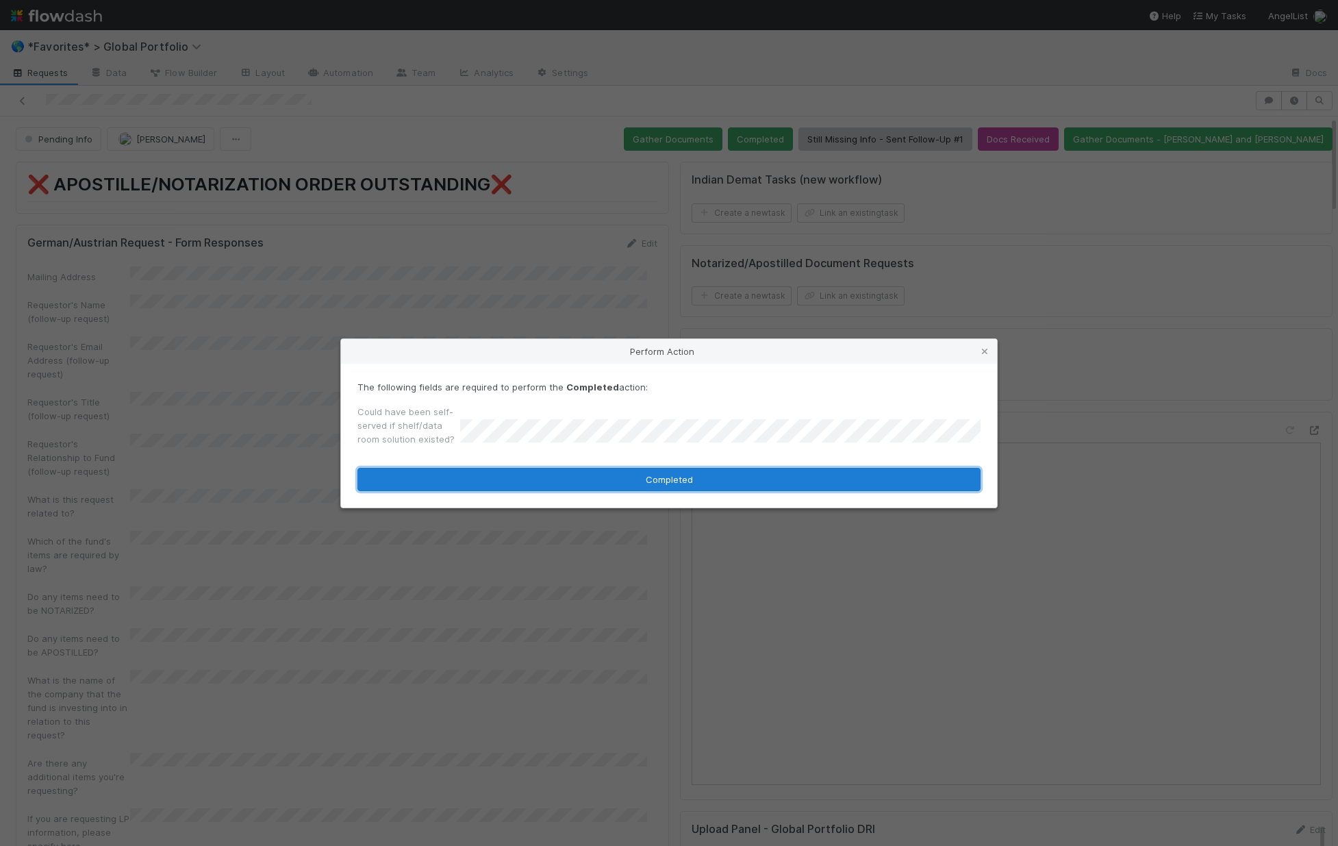
click at [547, 483] on button "Completed" at bounding box center [669, 479] width 623 height 23
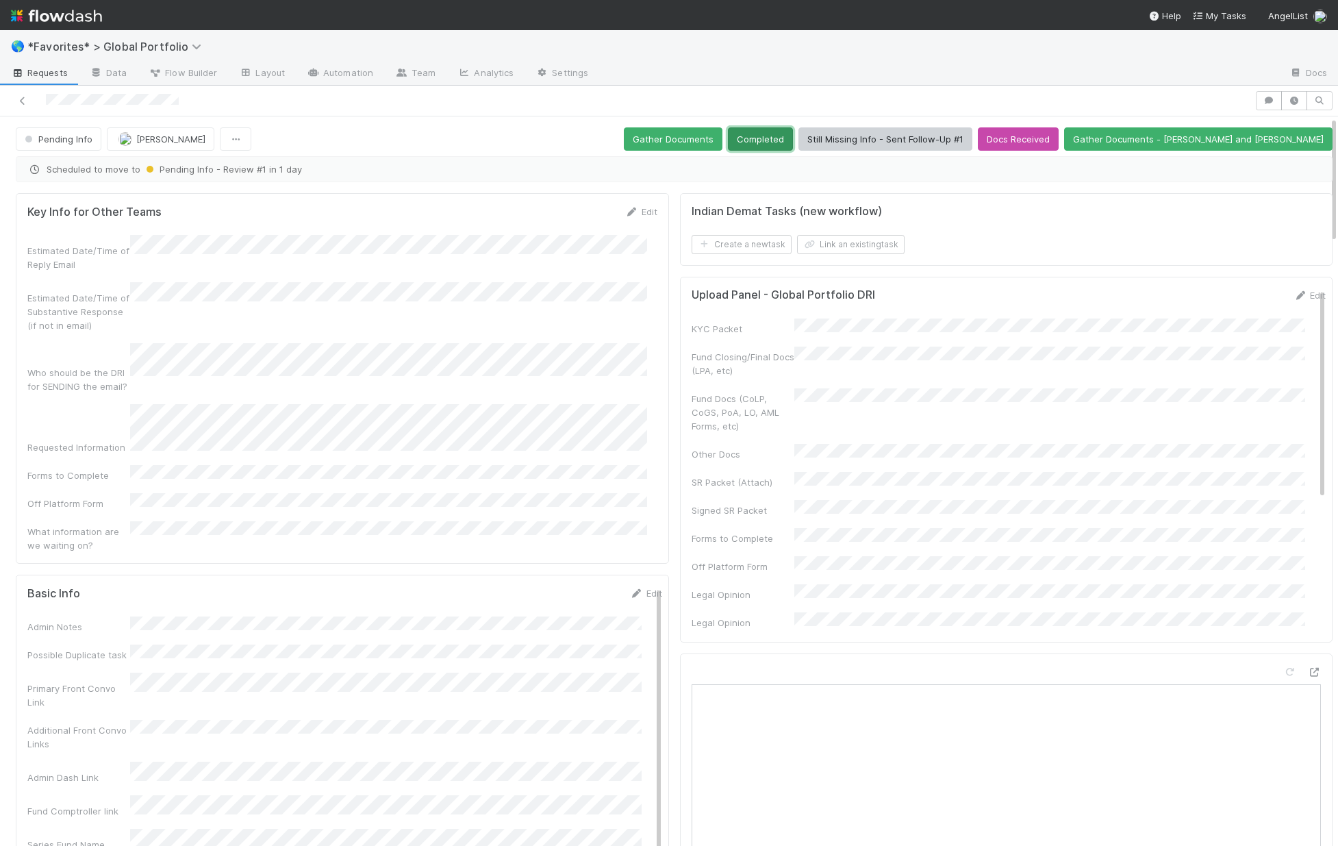
click at [793, 136] on button "Completed" at bounding box center [760, 138] width 65 height 23
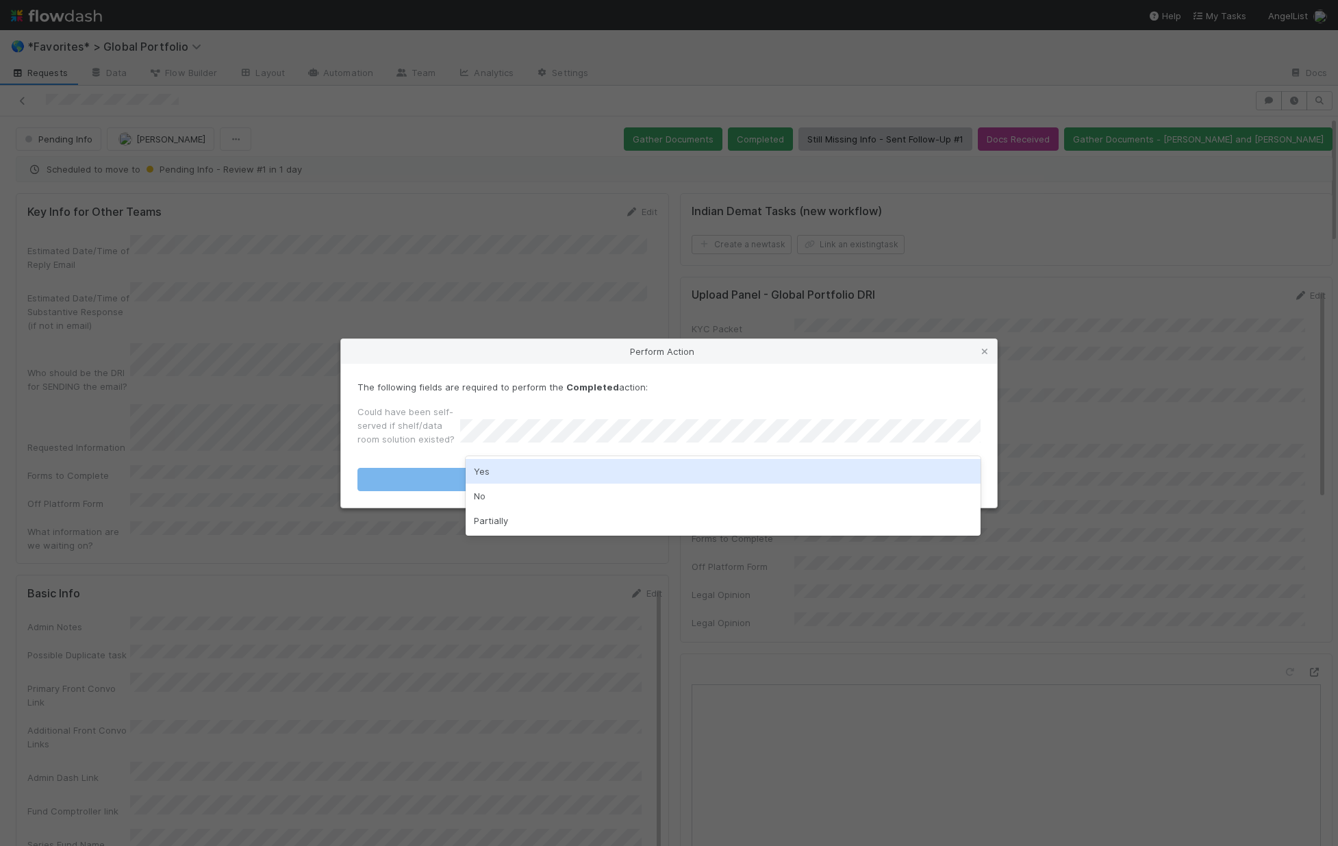
click at [1001, 355] on div "Perform Action The following fields are required to perform the Completed actio…" at bounding box center [669, 423] width 1338 height 846
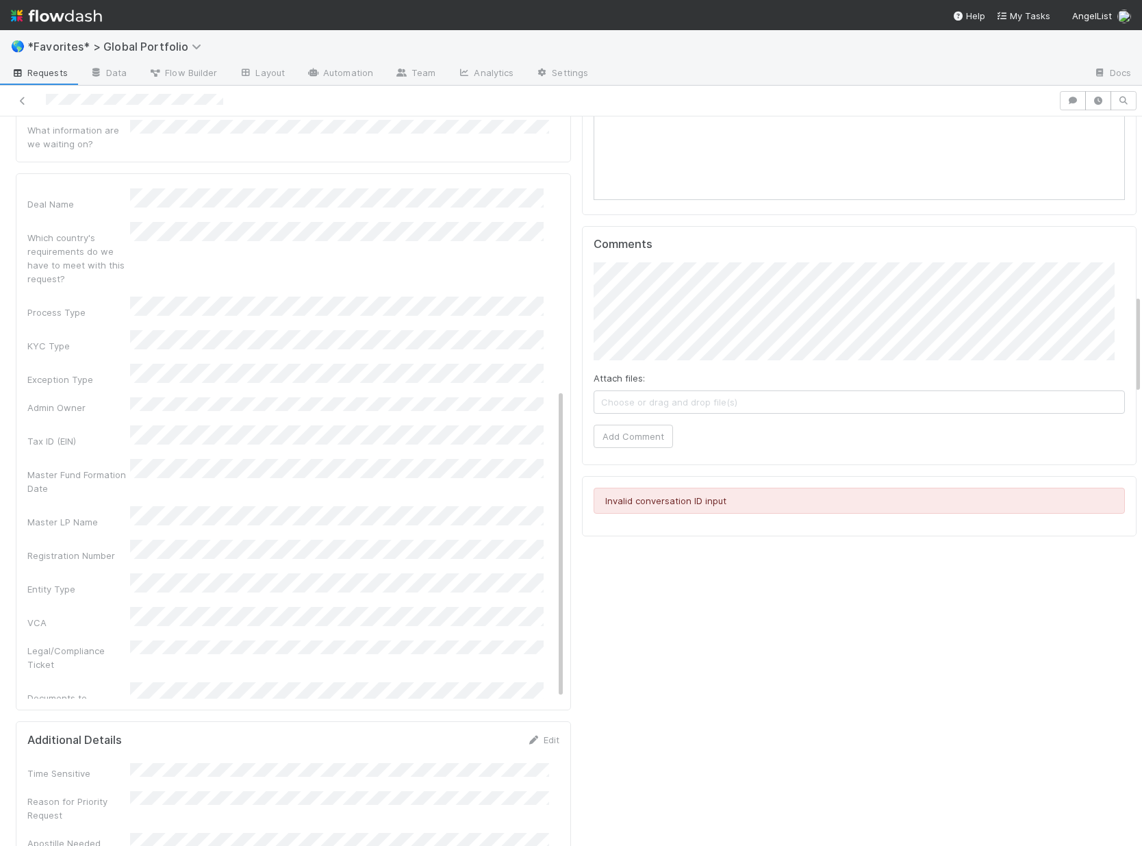
scroll to position [337, 0]
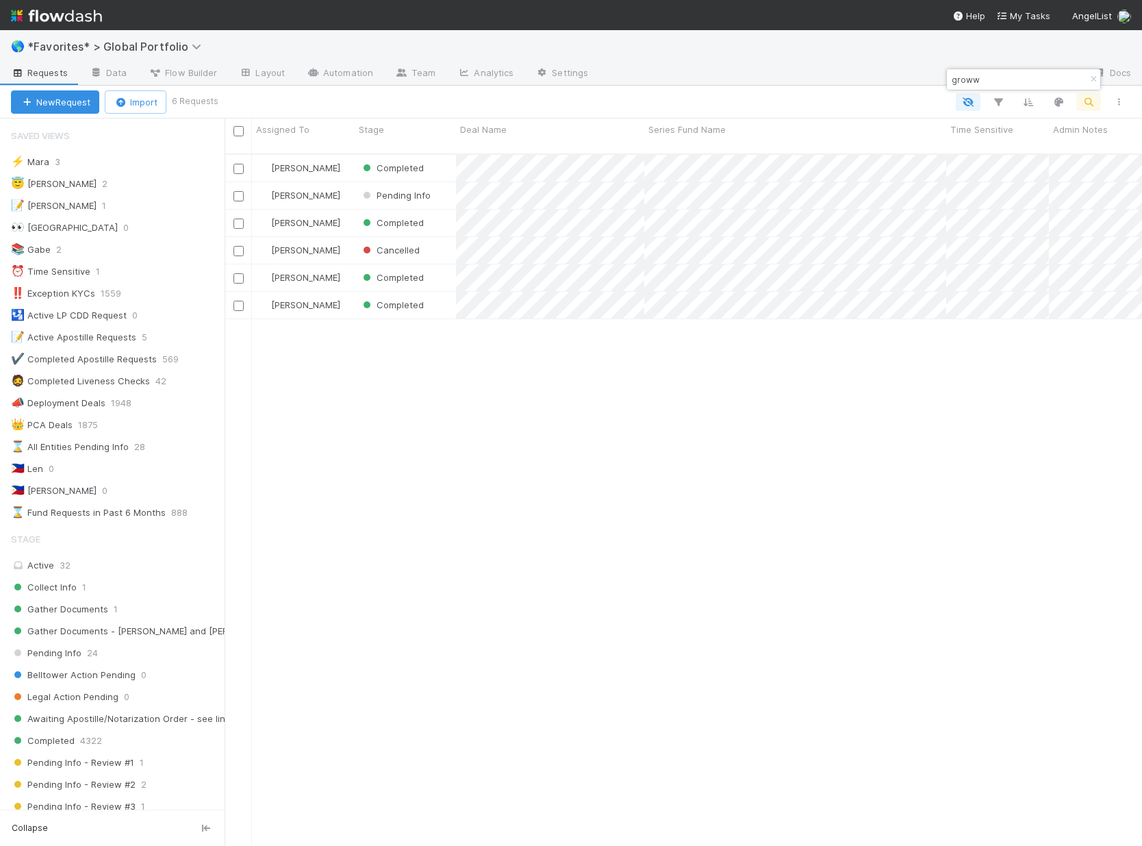
scroll to position [479, 0]
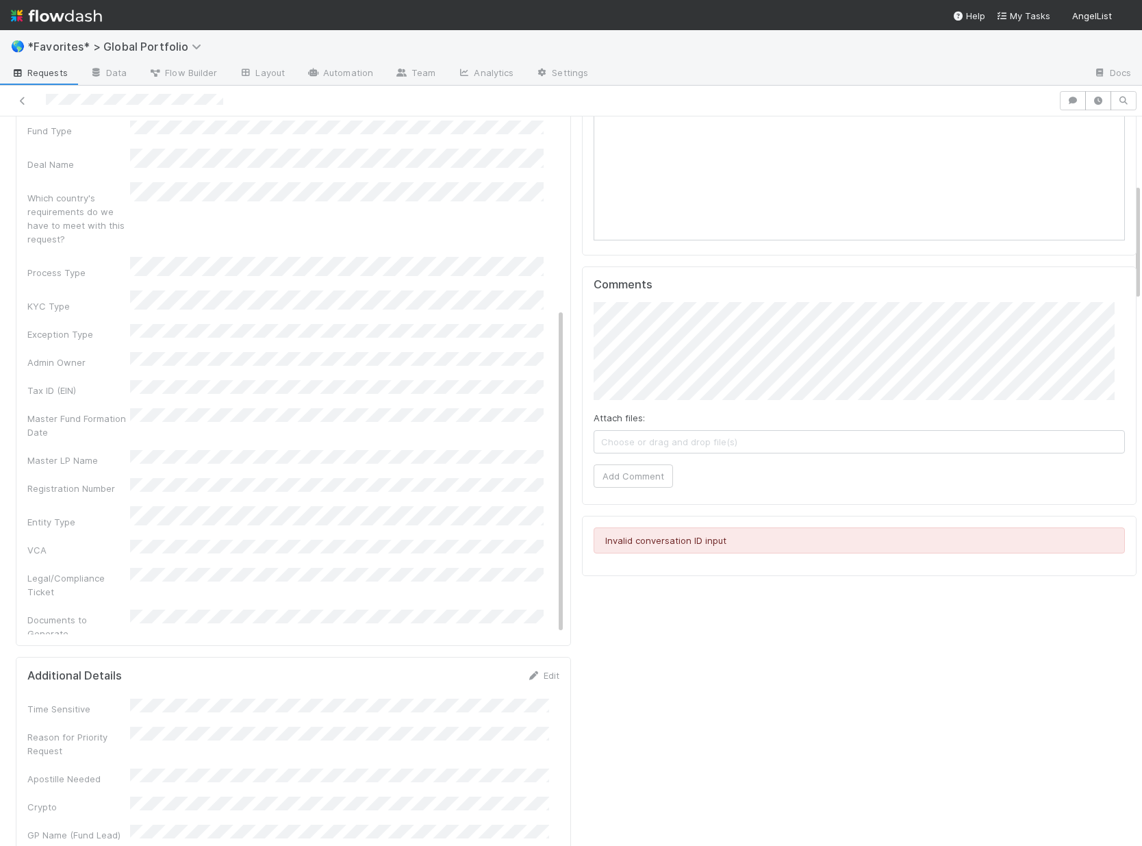
scroll to position [1325, 0]
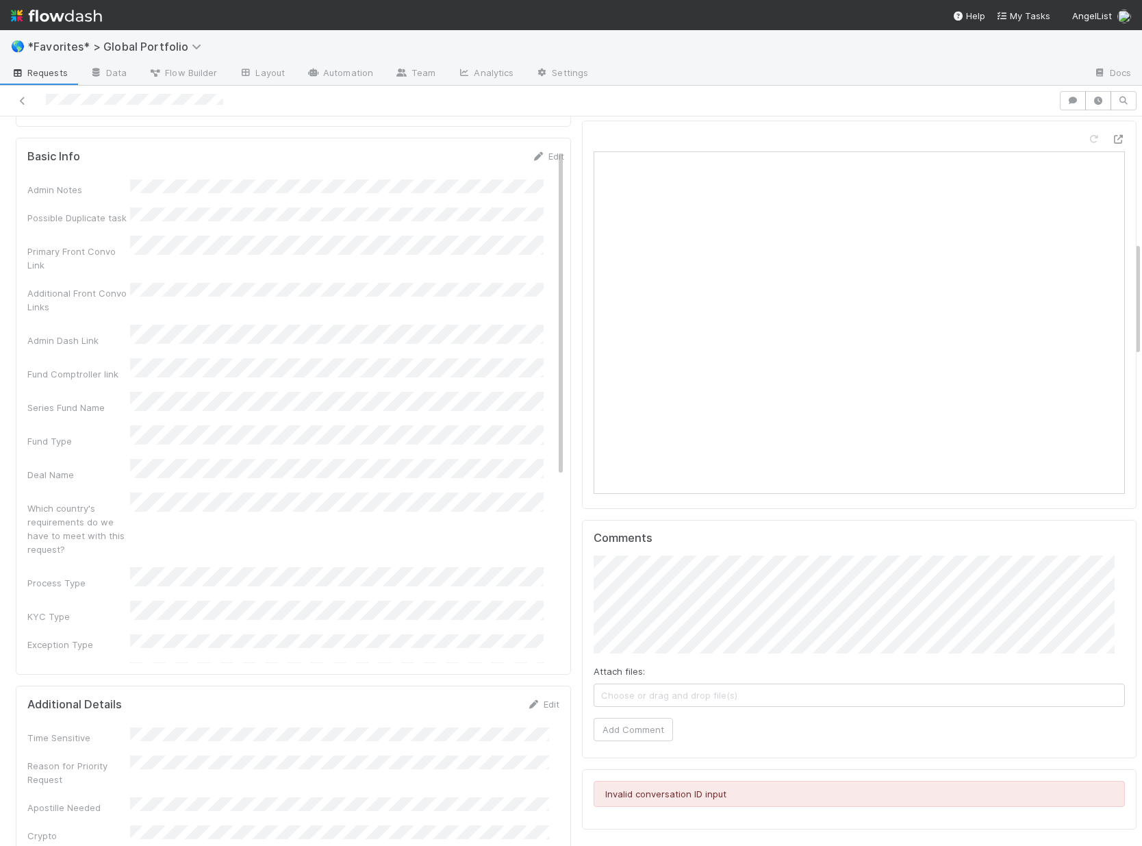
scroll to position [582, 0]
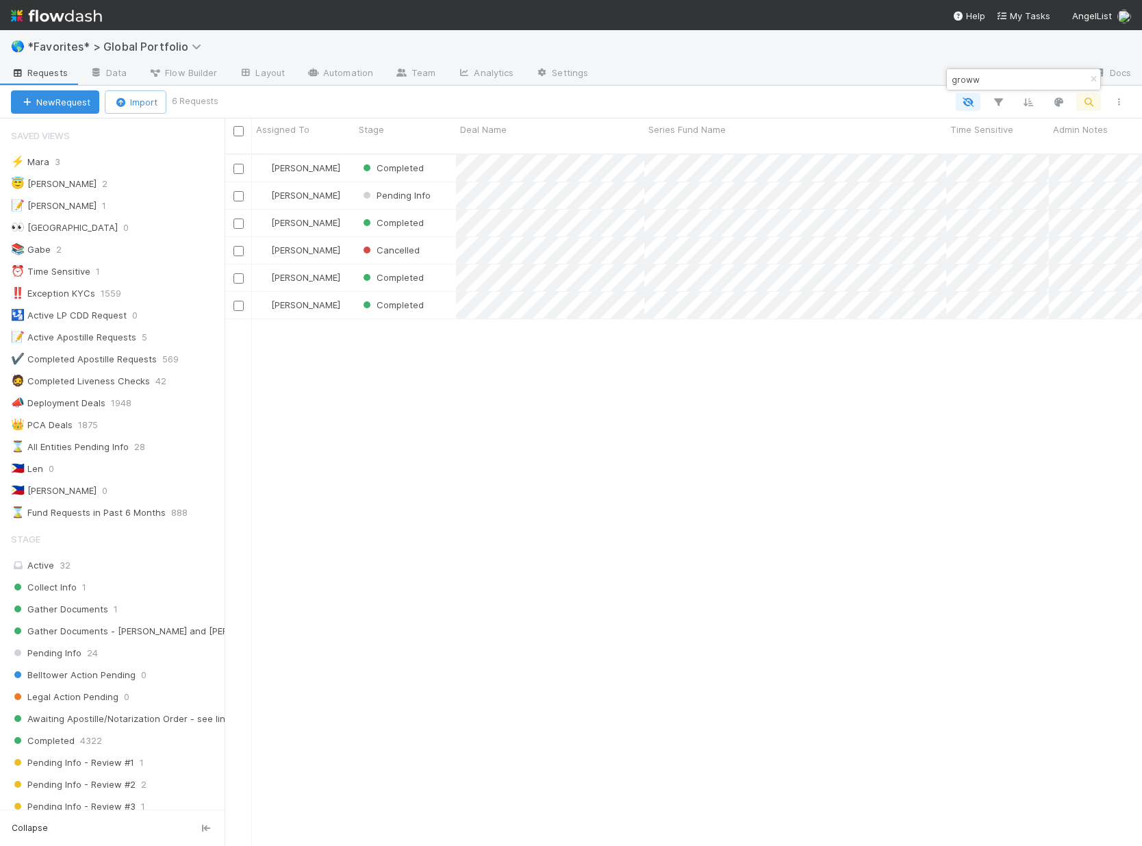
scroll to position [479, 0]
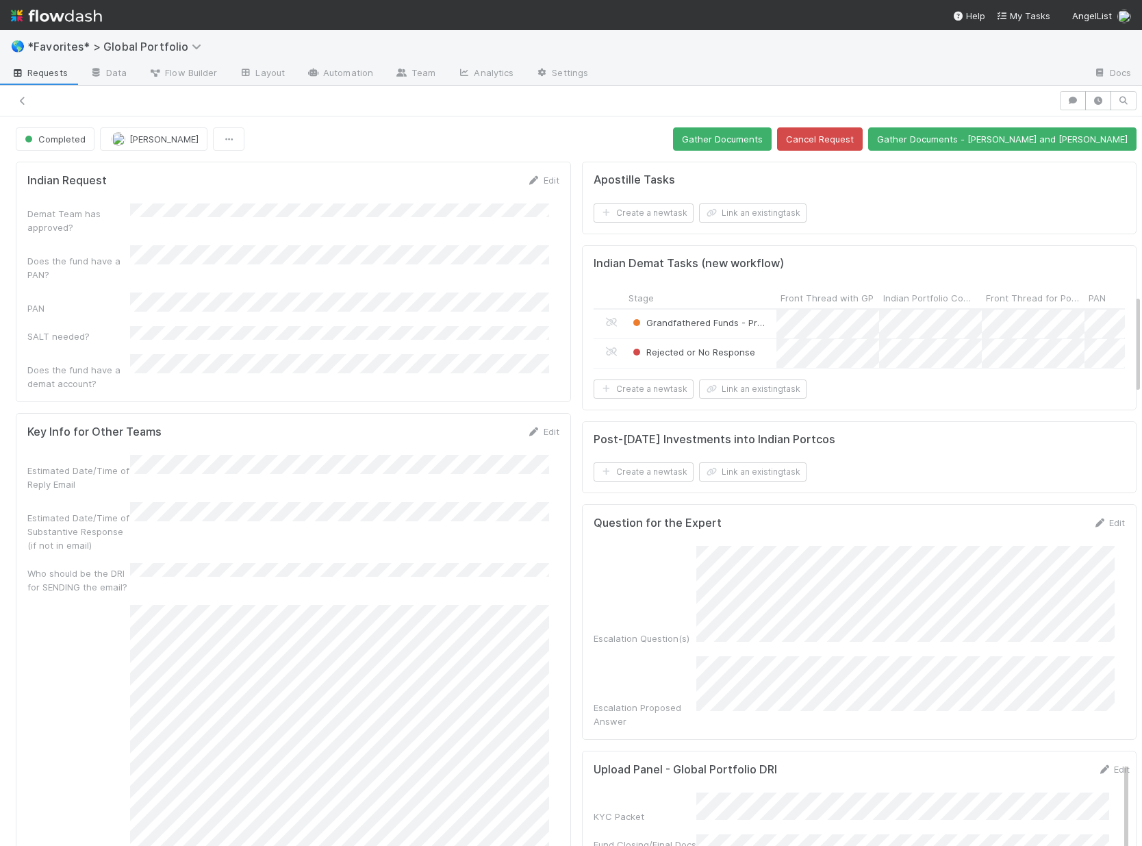
scroll to position [337, 0]
